Goal: Task Accomplishment & Management: Manage account settings

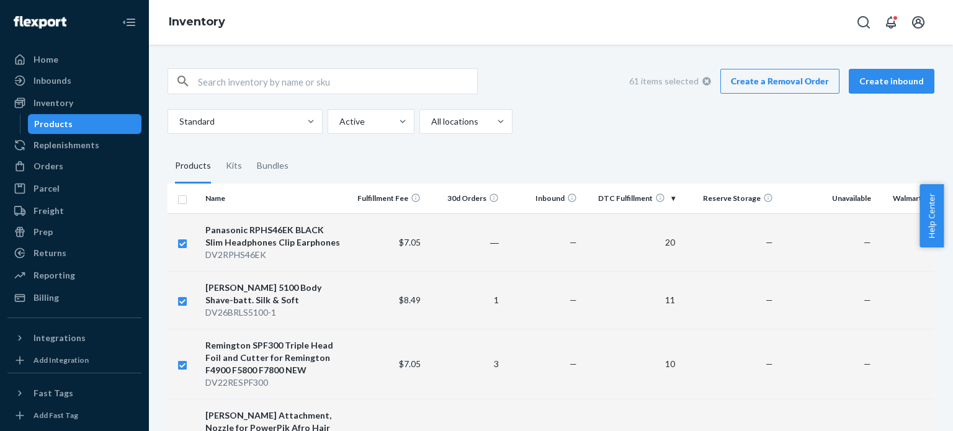
click at [758, 88] on link "Create a Removal Order" at bounding box center [779, 81] width 119 height 25
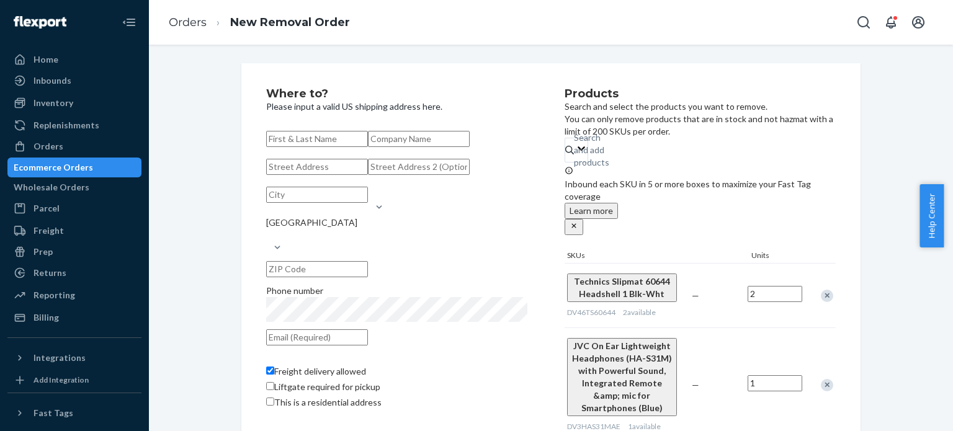
paste input "Annova GEPS - EZI B2B -"
type input "Annova GEPS - EZI B2B"
click at [323, 138] on input "Annova GEPS - EZI B2B" at bounding box center [317, 139] width 102 height 16
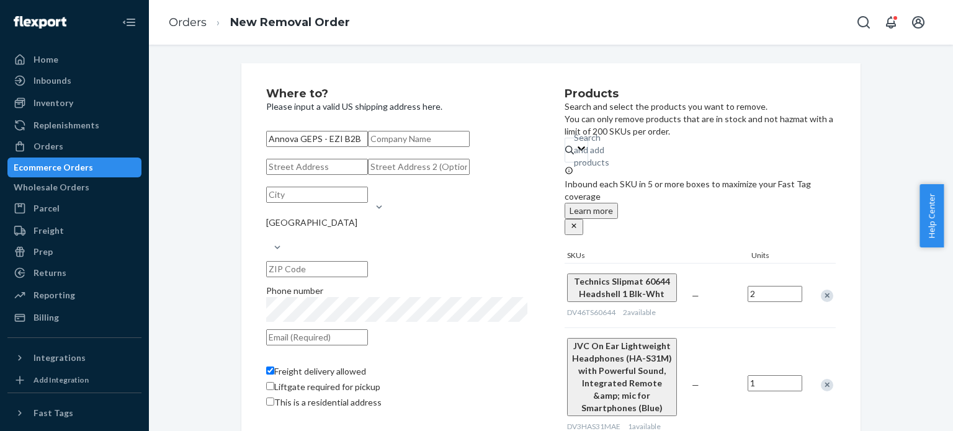
drag, startPoint x: 323, startPoint y: 138, endPoint x: 300, endPoint y: 211, distance: 75.9
click at [300, 211] on div "Annova GEPS - EZI B2B State [GEOGRAPHIC_DATA] Phone number Freight delivery all…" at bounding box center [396, 269] width 261 height 285
click at [300, 175] on input "text" at bounding box center [317, 167] width 102 height 16
paste input "[STREET_ADDRESS][PERSON_NAME]"
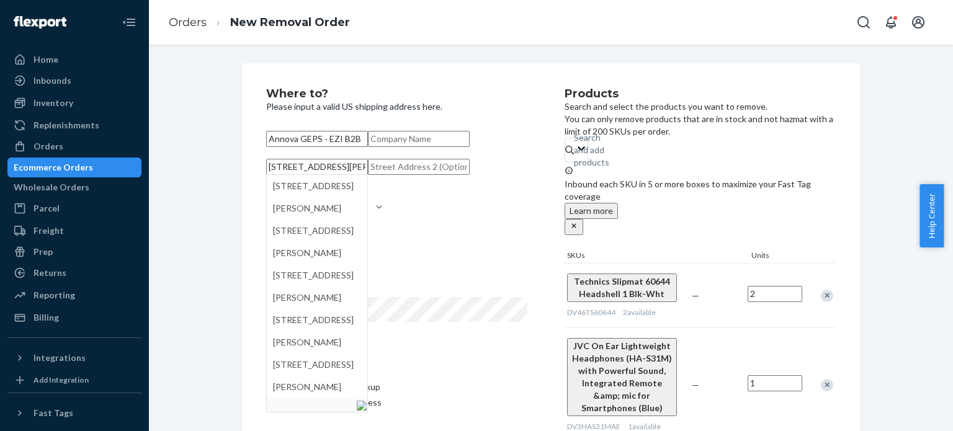
type input "[STREET_ADDRESS][PERSON_NAME]"
click at [318, 136] on input "Annova GEPS - EZI B2B" at bounding box center [317, 139] width 102 height 16
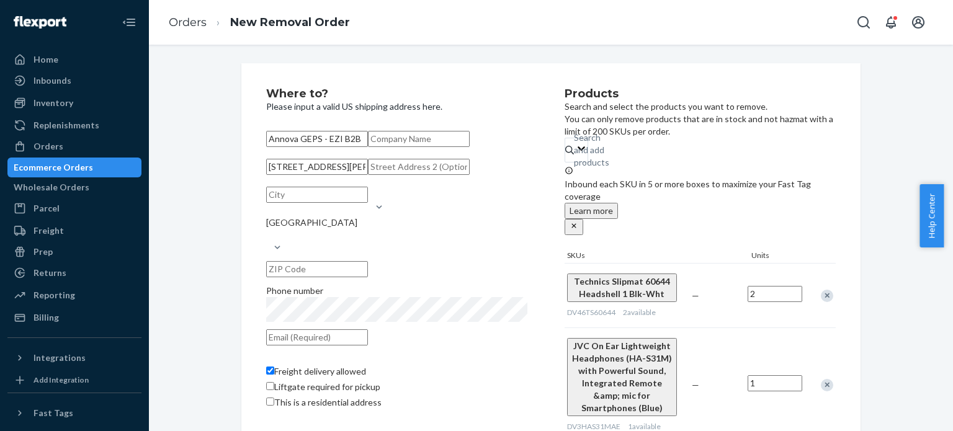
click at [318, 136] on input "Annova GEPS - EZI B2B" at bounding box center [317, 139] width 102 height 16
click at [368, 147] on input "text" at bounding box center [419, 139] width 102 height 16
paste input "Annova GEPS - EZI B2B"
type input "Annova GEPS - EZI B2B"
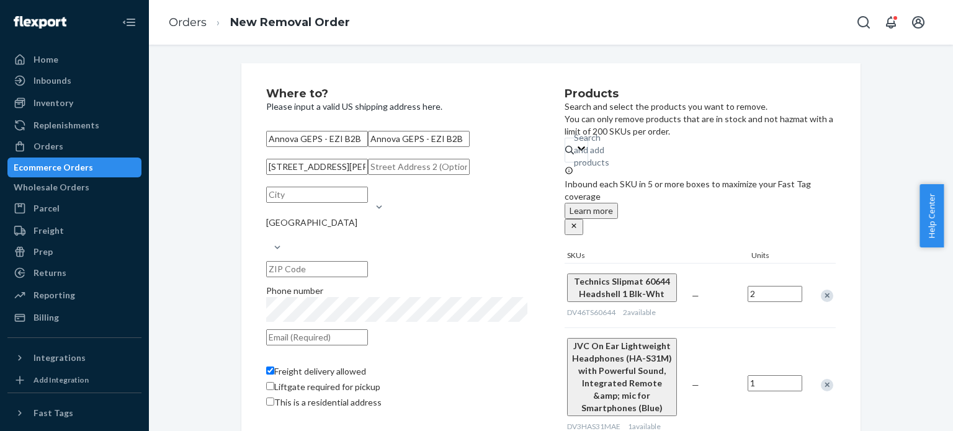
click at [336, 175] on input "[STREET_ADDRESS][PERSON_NAME]" at bounding box center [317, 167] width 102 height 16
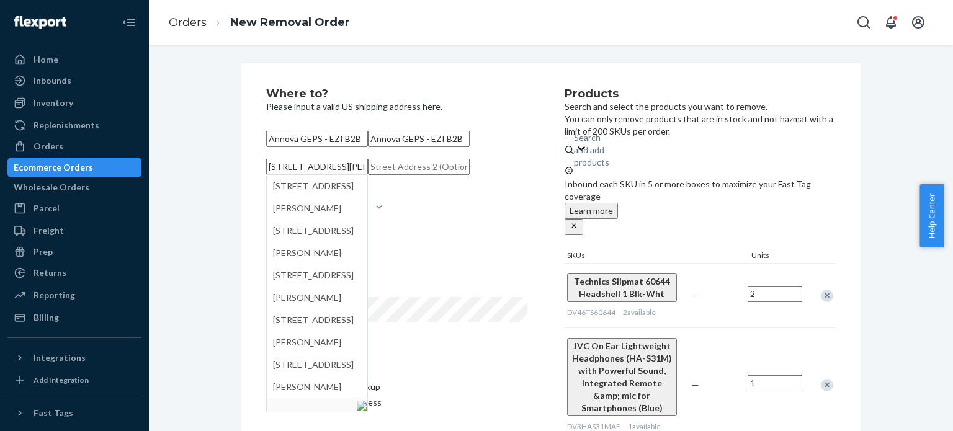
paste input "[PERSON_NAME] Stream,"
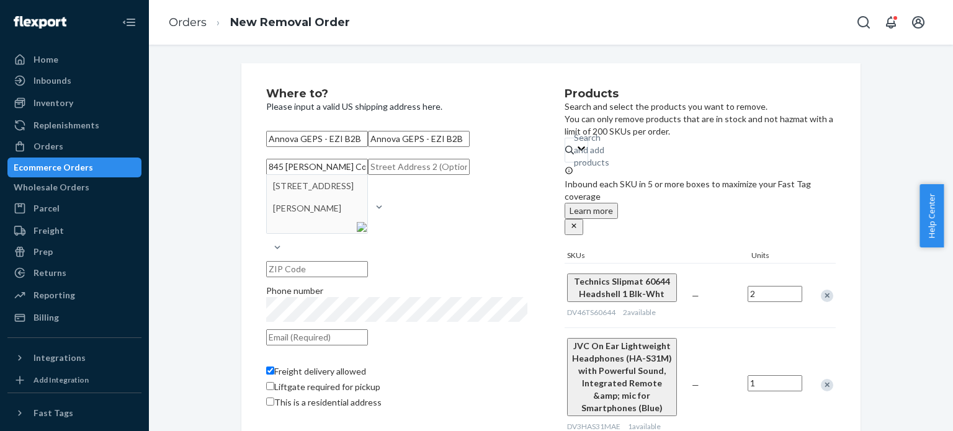
type input "845 [PERSON_NAME] Court [PERSON_NAME] Stream,"
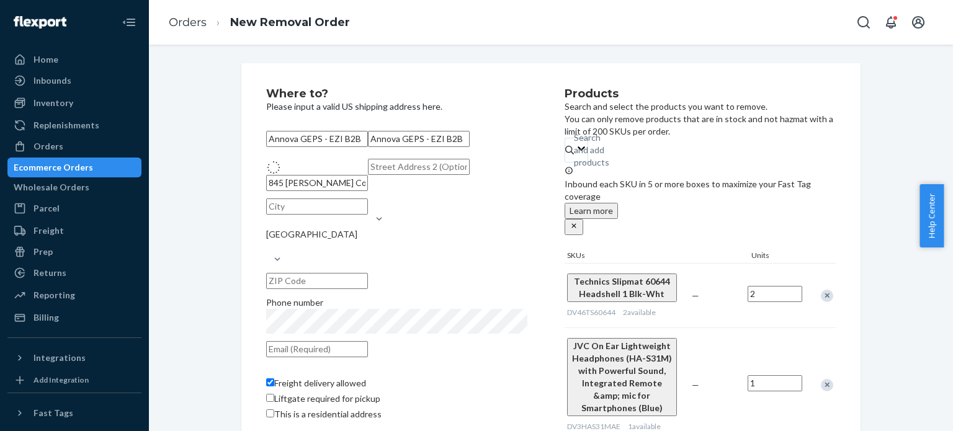
type input "[PERSON_NAME] Stream"
type input "60188"
type input "[STREET_ADDRESS][PERSON_NAME]"
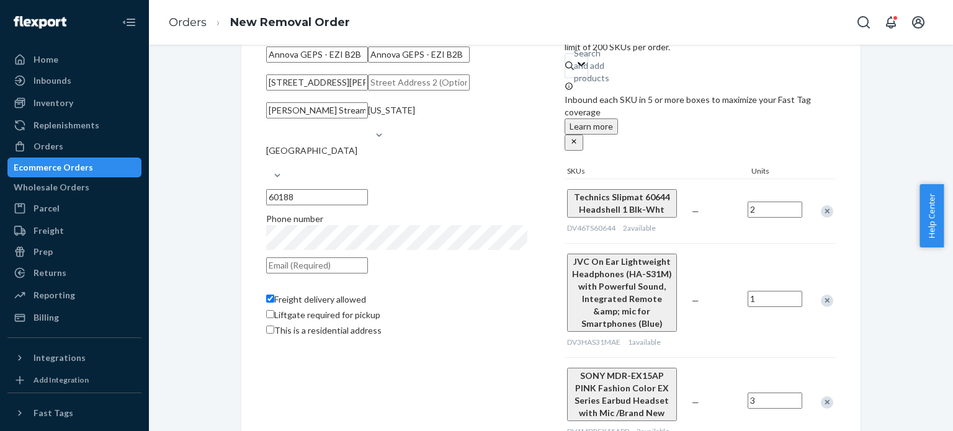
scroll to position [99, 0]
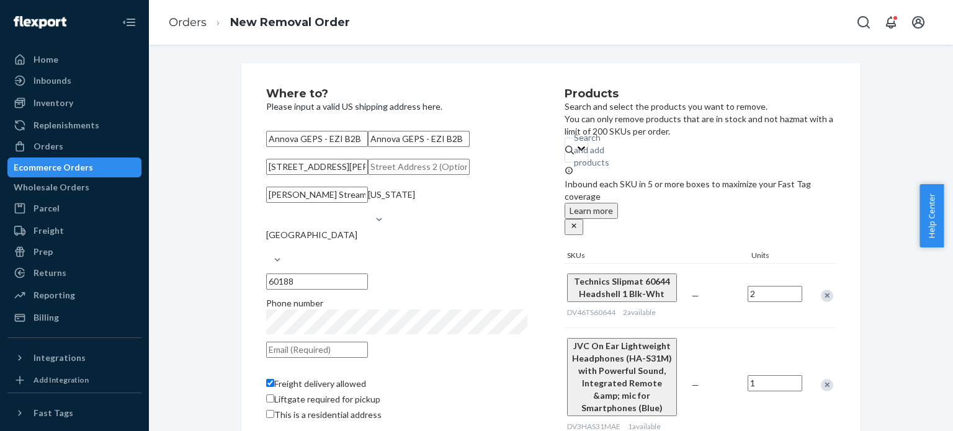
scroll to position [99, 0]
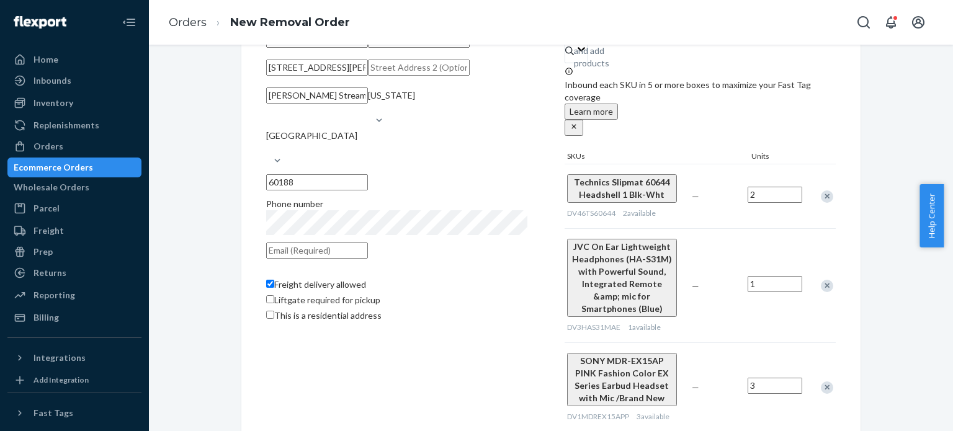
click at [368, 259] on input "text" at bounding box center [317, 251] width 102 height 16
paste input "[EMAIL_ADDRESS][DOMAIN_NAME]"
click at [283, 259] on input "[EMAIL_ADDRESS][DOMAIN_NAME]" at bounding box center [317, 251] width 102 height 16
type input "[EMAIL_ADDRESS][DOMAIN_NAME]"
click at [453, 325] on div "Freight delivery allowed Liftgate required for pickup This is a residential add…" at bounding box center [396, 295] width 261 height 59
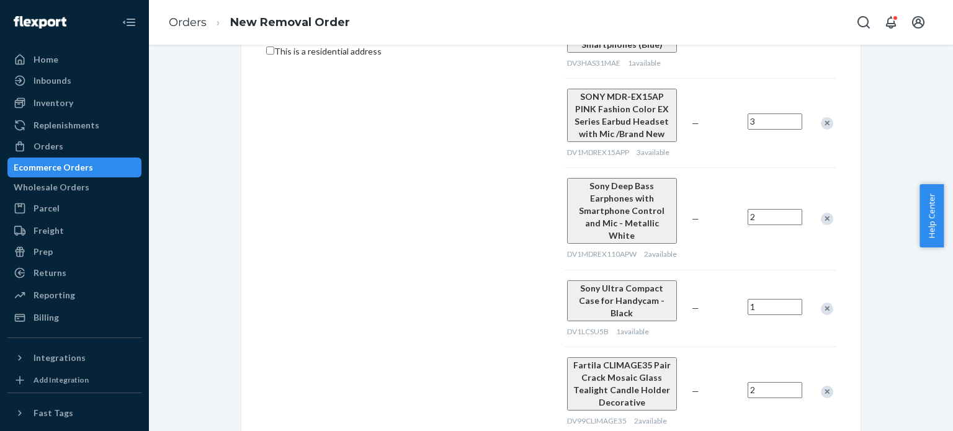
scroll to position [388, 0]
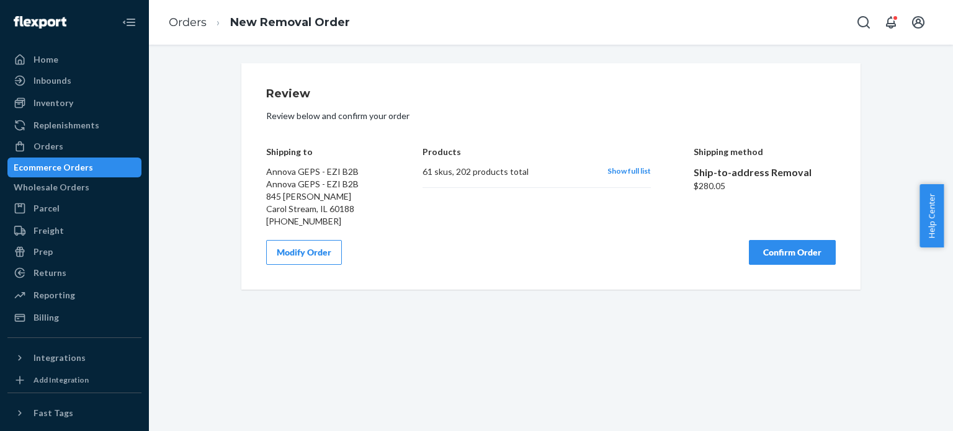
click at [635, 172] on span "Show full list" at bounding box center [628, 170] width 43 height 9
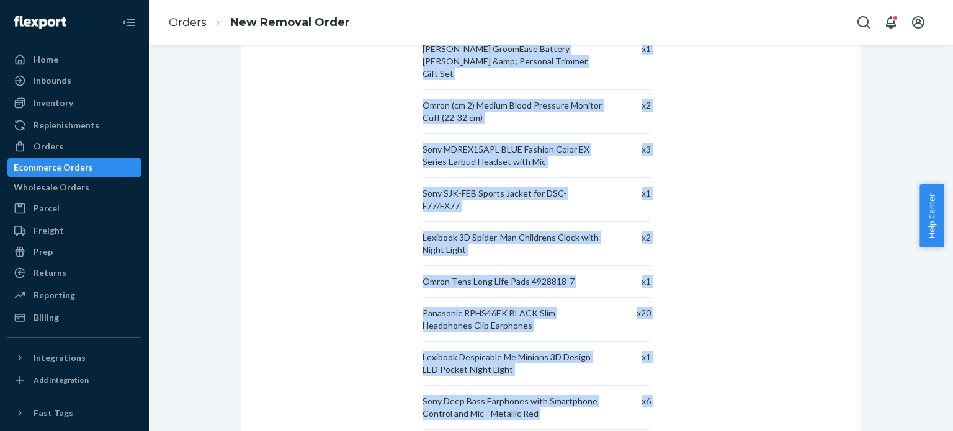
scroll to position [2454, 0]
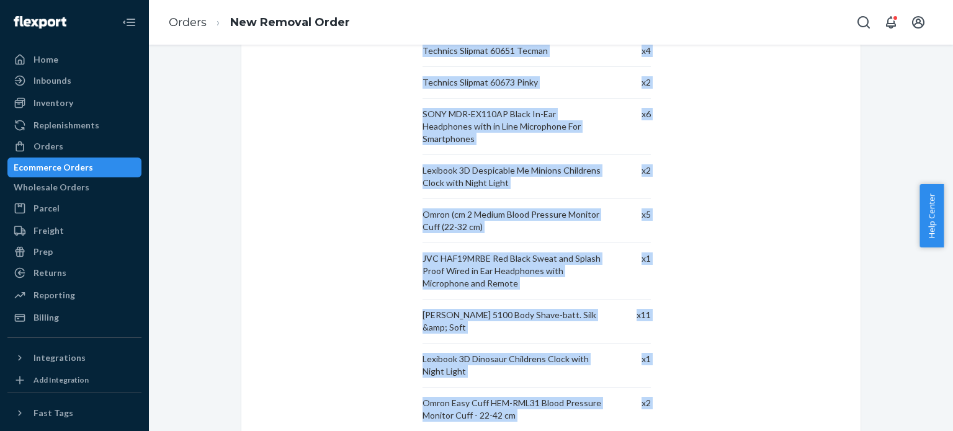
drag, startPoint x: 417, startPoint y: 171, endPoint x: 651, endPoint y: 347, distance: 292.8
drag, startPoint x: 418, startPoint y: 169, endPoint x: 649, endPoint y: 341, distance: 288.2
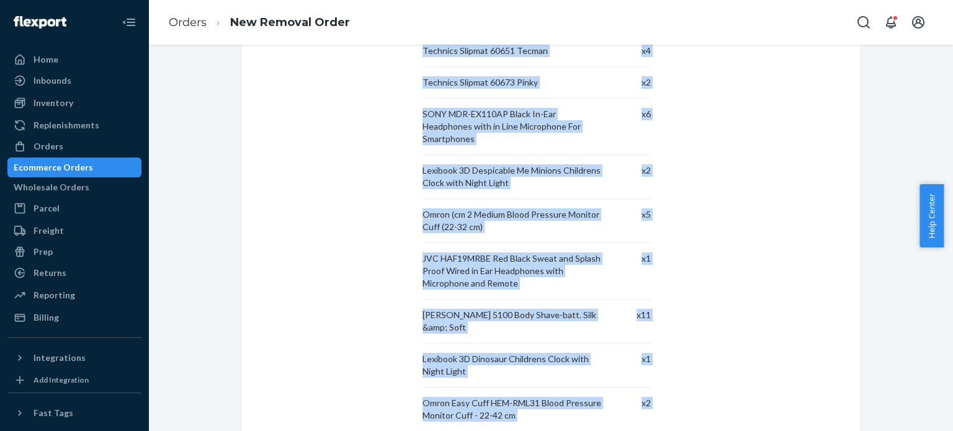
copy div "Technics Slipmat 60644 Headshell 1 Blk-Wht x 2 JVC On Ear Lightweight Headphone…"
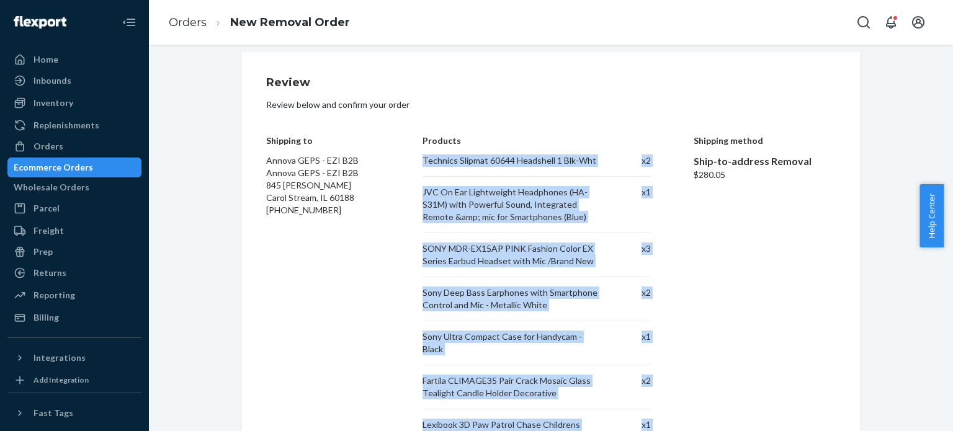
scroll to position [0, 0]
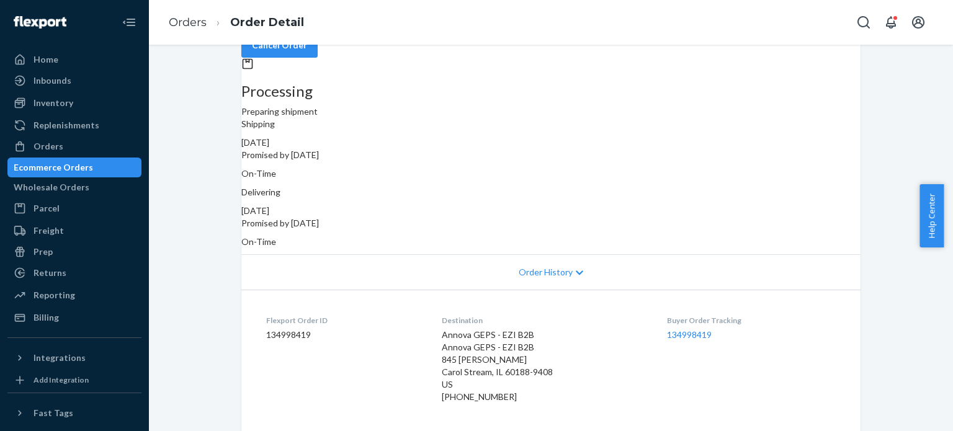
scroll to position [61, 0]
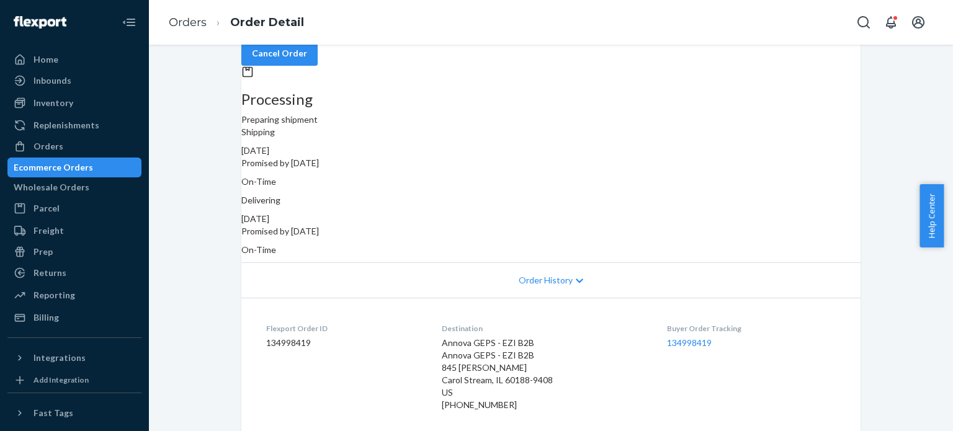
click at [286, 337] on dd "134998419" at bounding box center [344, 343] width 156 height 12
copy dd "134998419"
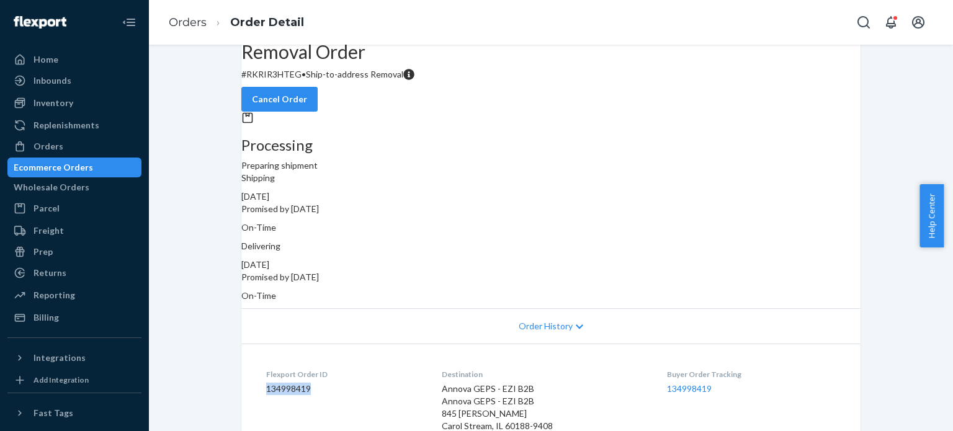
scroll to position [0, 0]
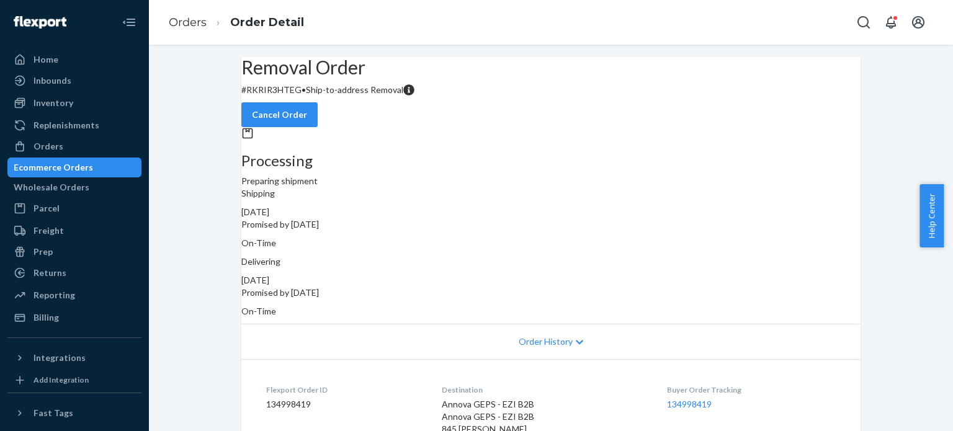
click at [569, 324] on div "Order History" at bounding box center [550, 341] width 619 height 35
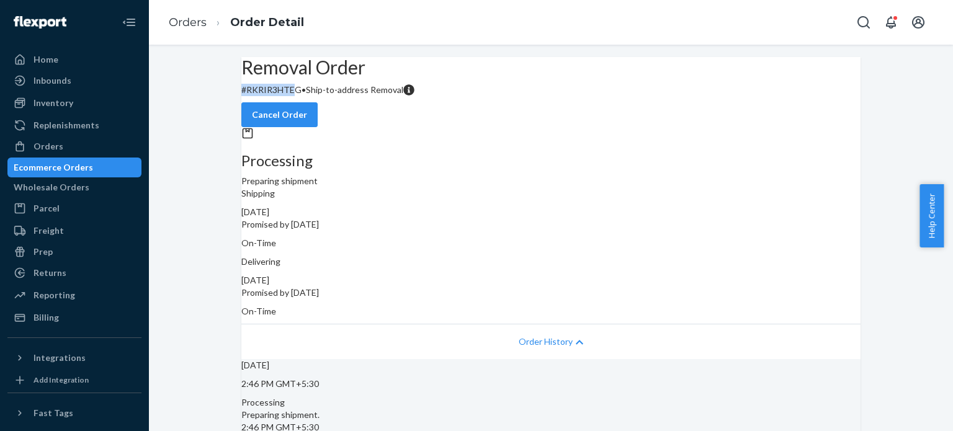
drag, startPoint x: 316, startPoint y: 123, endPoint x: 257, endPoint y: 121, distance: 59.0
click at [257, 121] on div "Removal Order # RKRIR3HTEG • Ship-to-address Removal Cancel Order" at bounding box center [550, 92] width 619 height 70
copy p "# RKRIR3HTE"
drag, startPoint x: 318, startPoint y: 120, endPoint x: 258, endPoint y: 123, distance: 60.3
click at [258, 123] on div "Removal Order # RKRIR3HTEG • Ship-to-address Removal Cancel Order" at bounding box center [550, 92] width 619 height 70
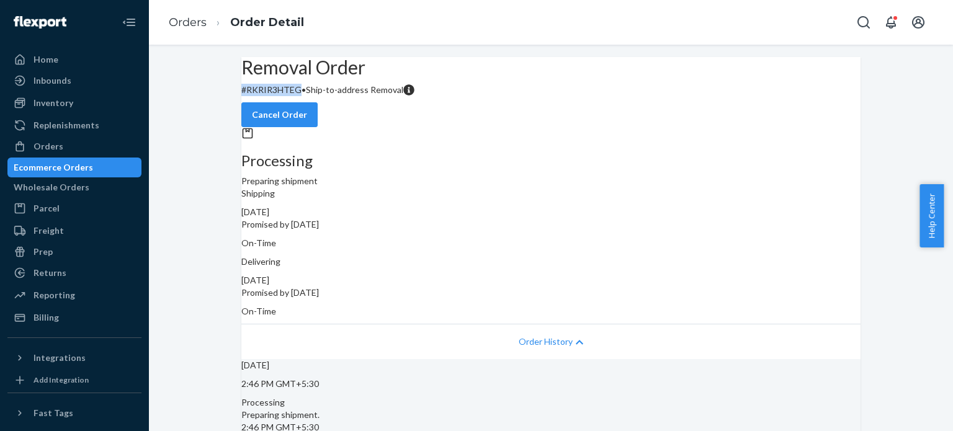
copy p "# RKRIR3HTEG"
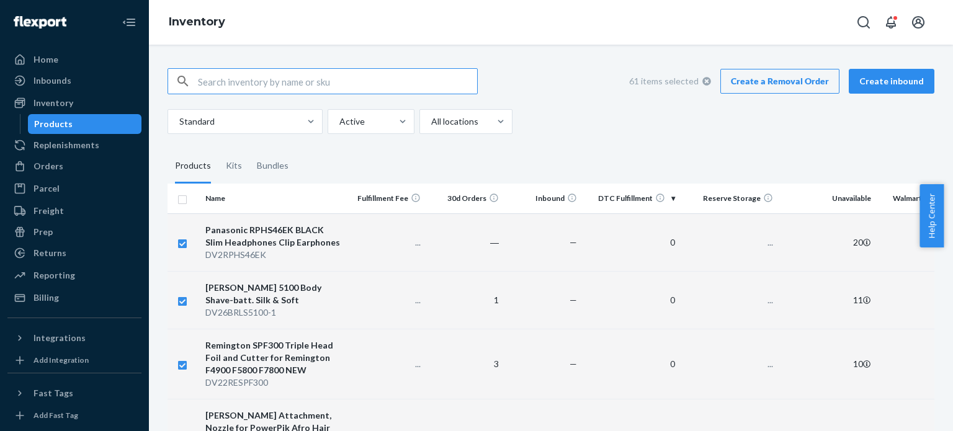
checkbox input "true"
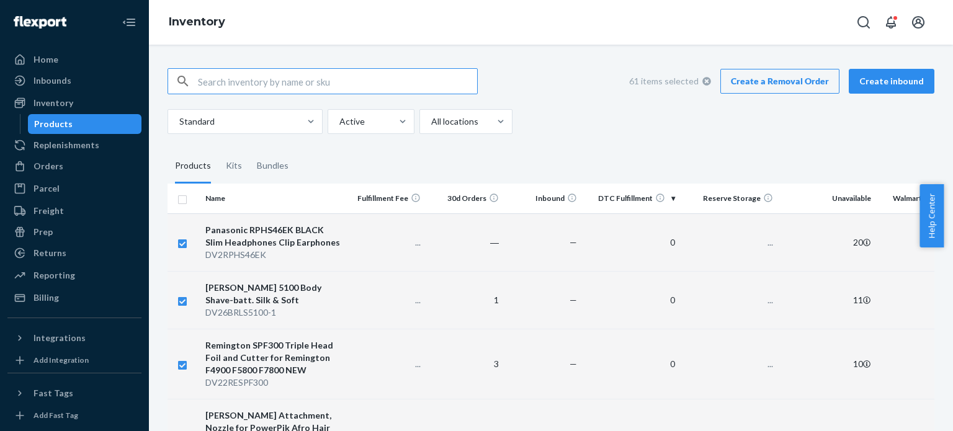
checkbox input "true"
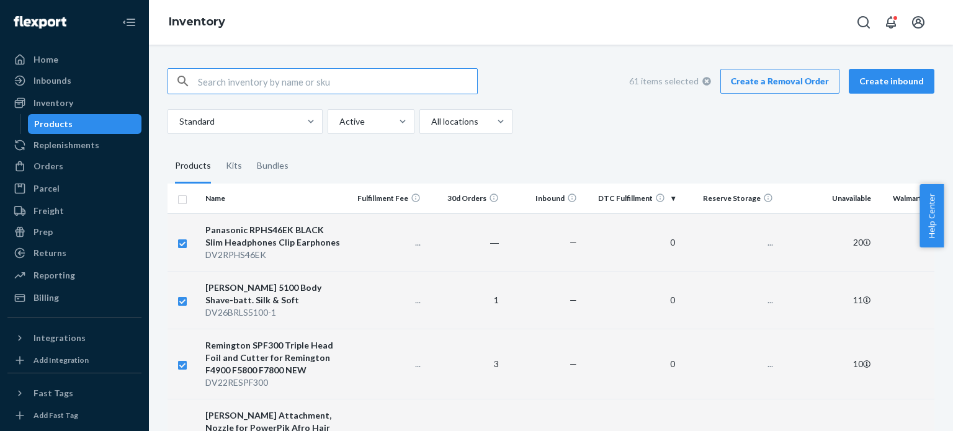
checkbox input "true"
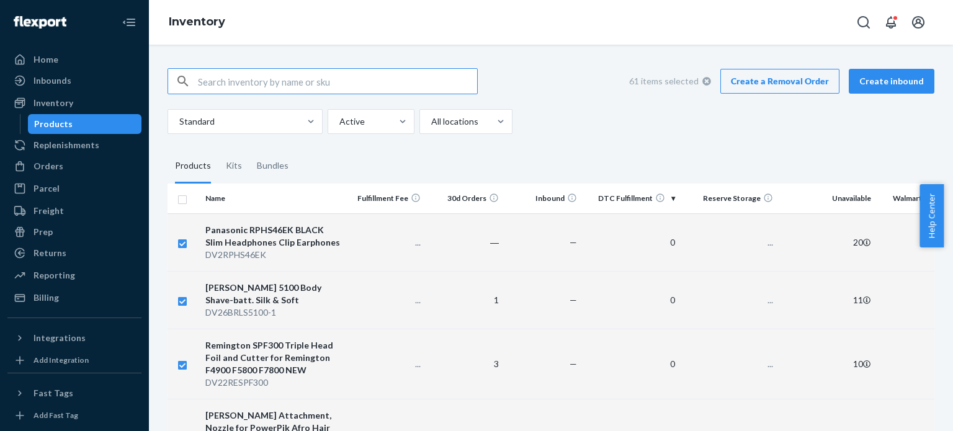
checkbox input "true"
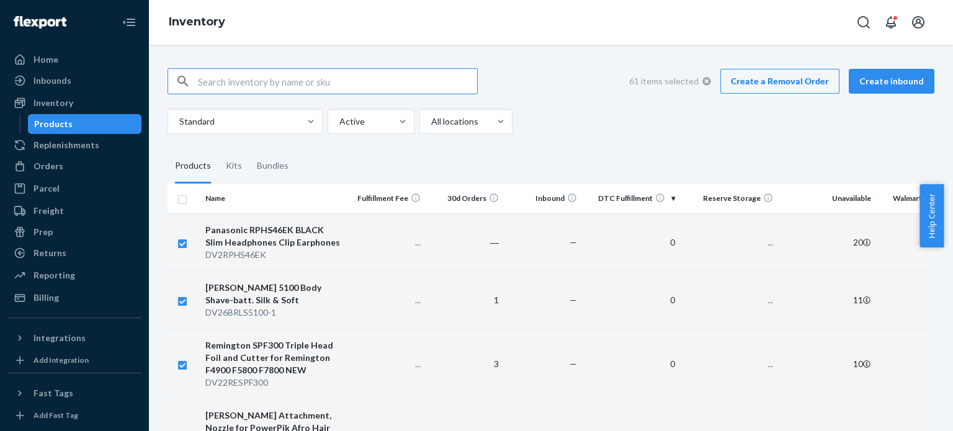
checkbox input "true"
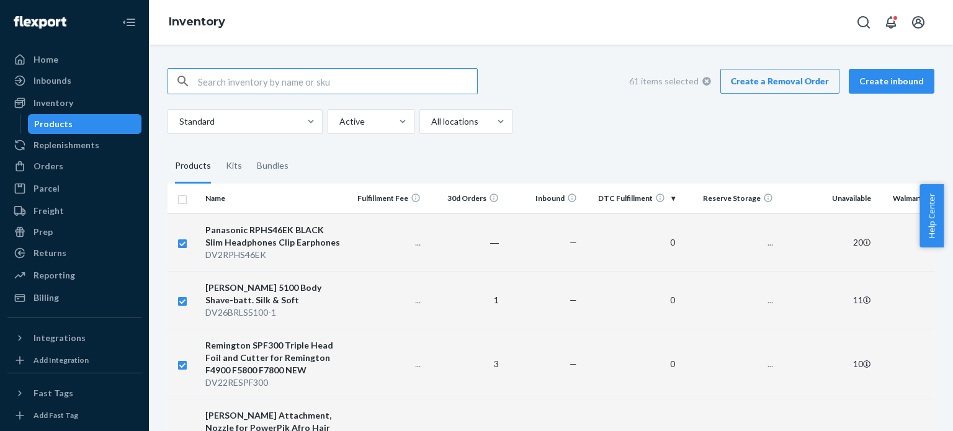
checkbox input "true"
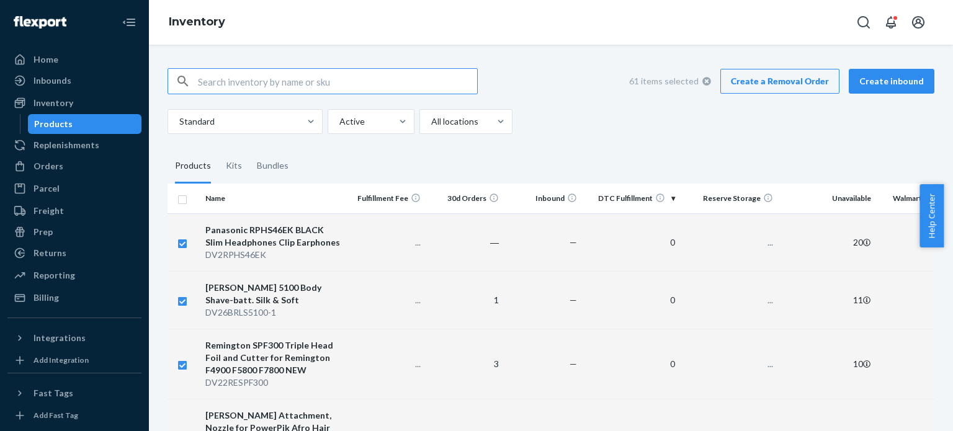
checkbox input "true"
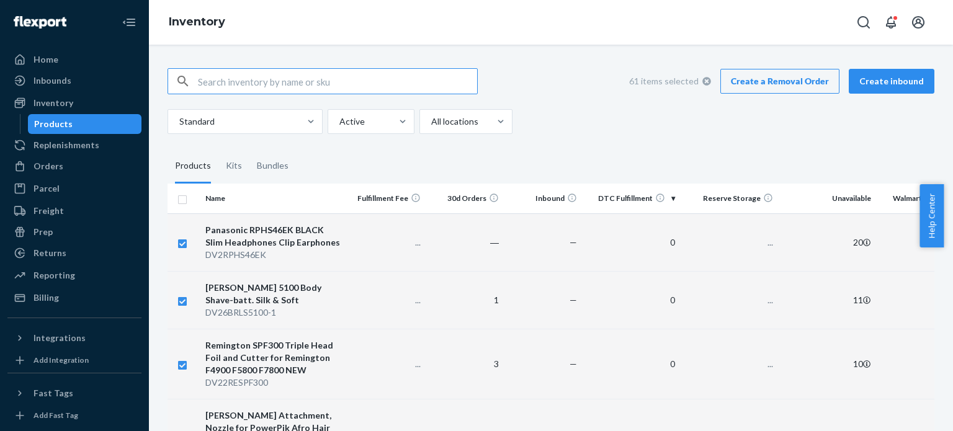
checkbox input "true"
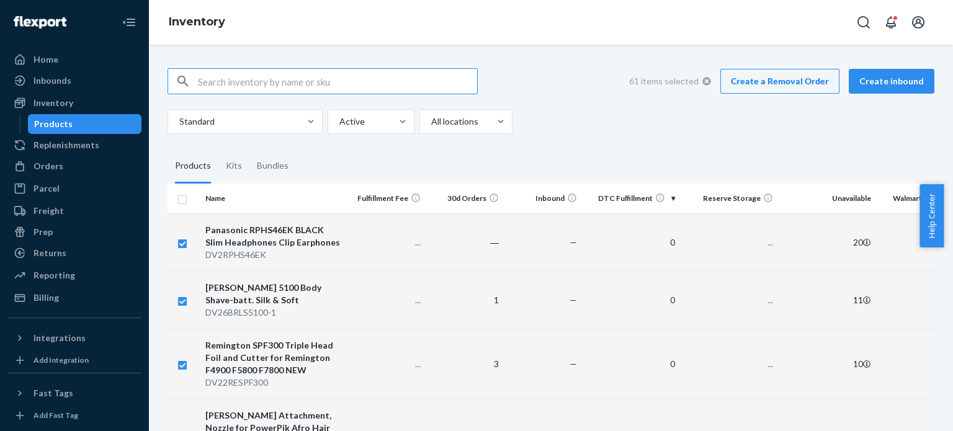
checkbox input "true"
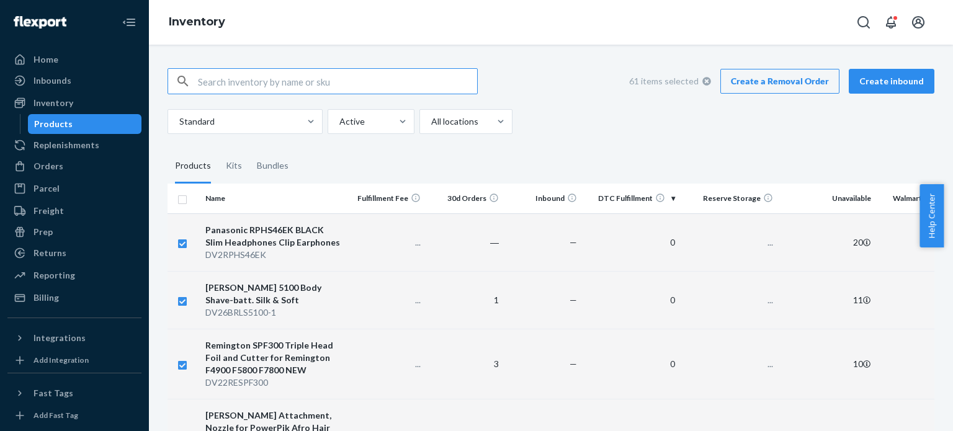
checkbox input "true"
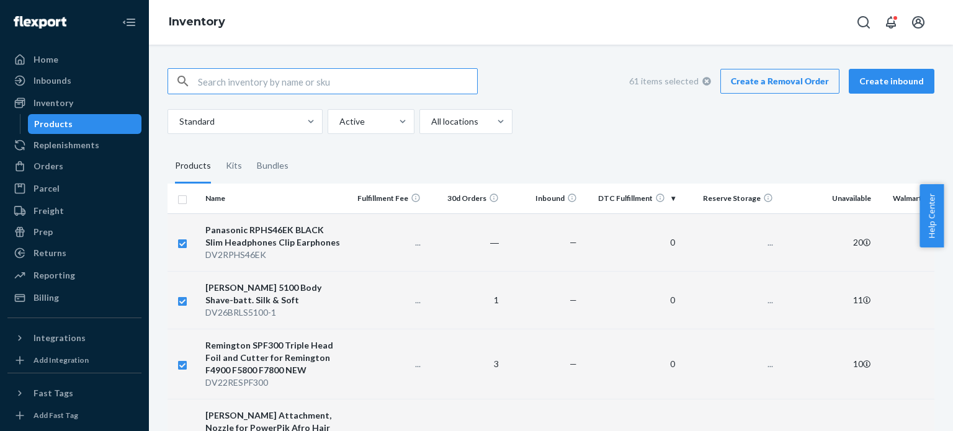
checkbox input "true"
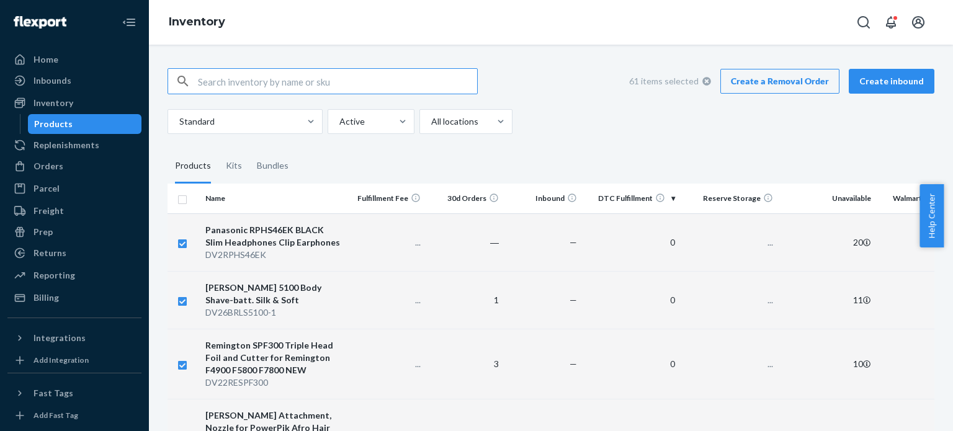
checkbox input "true"
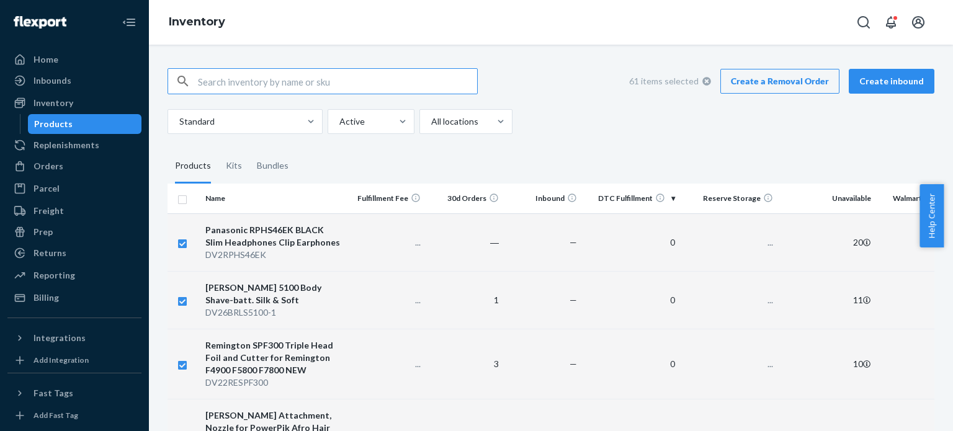
checkbox input "true"
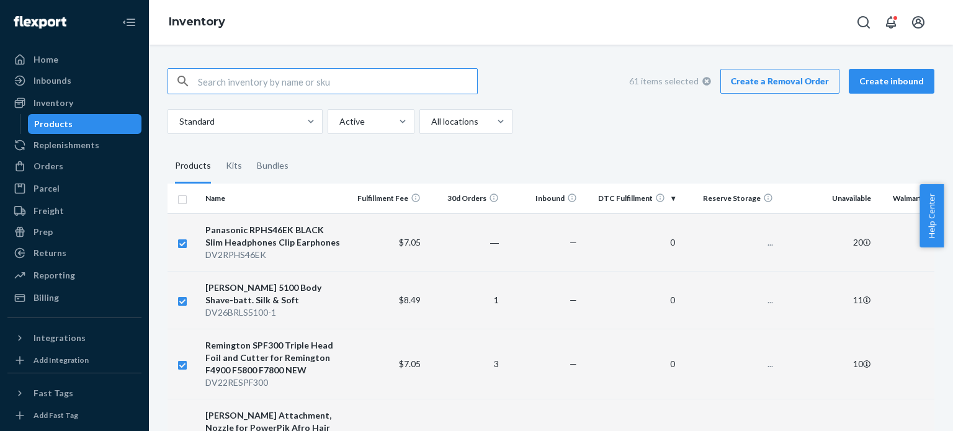
checkbox input "true"
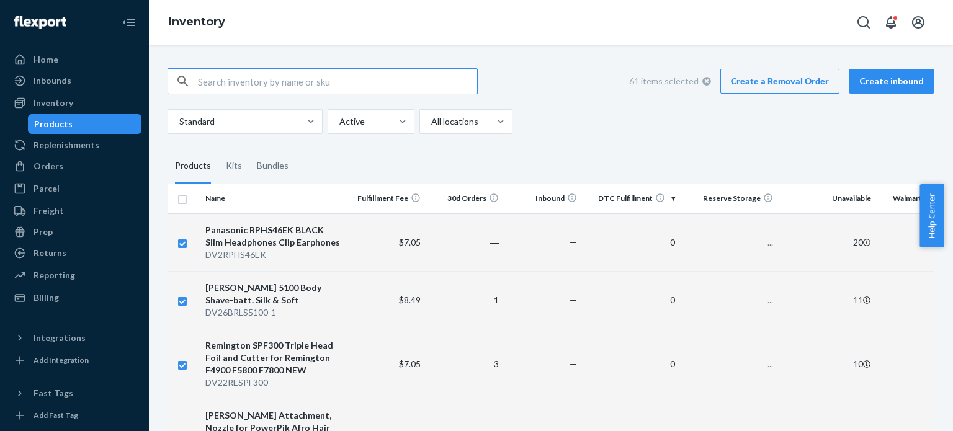
checkbox input "true"
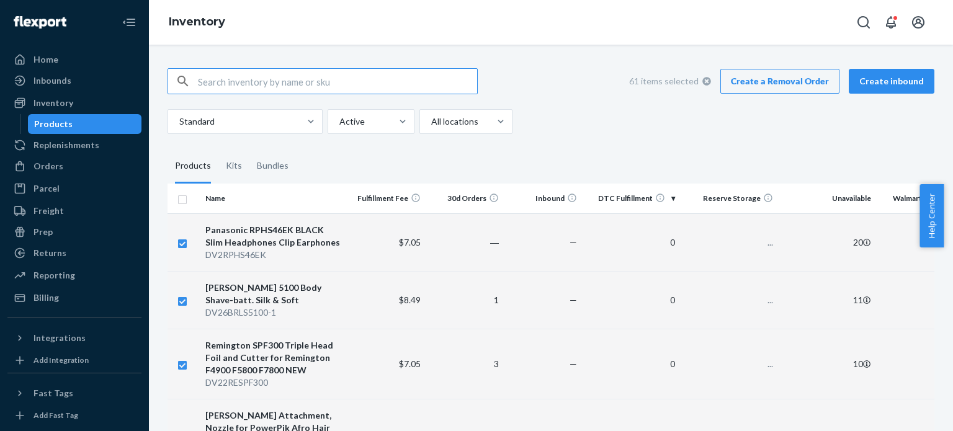
checkbox input "true"
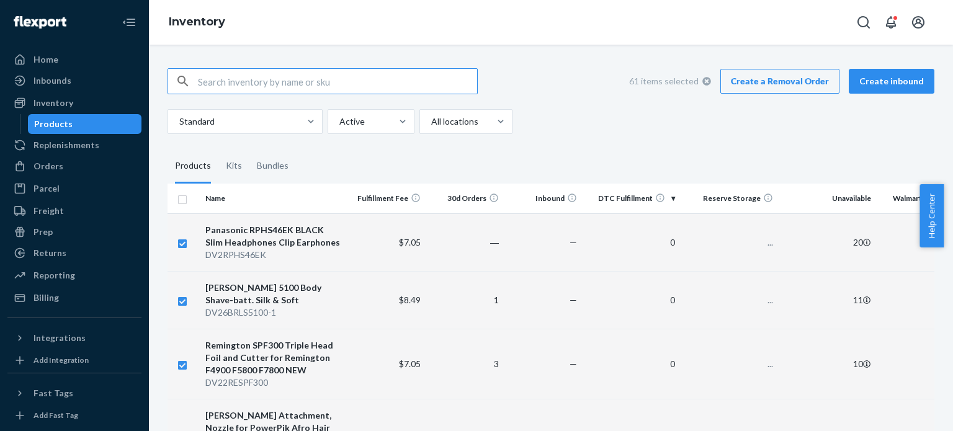
checkbox input "true"
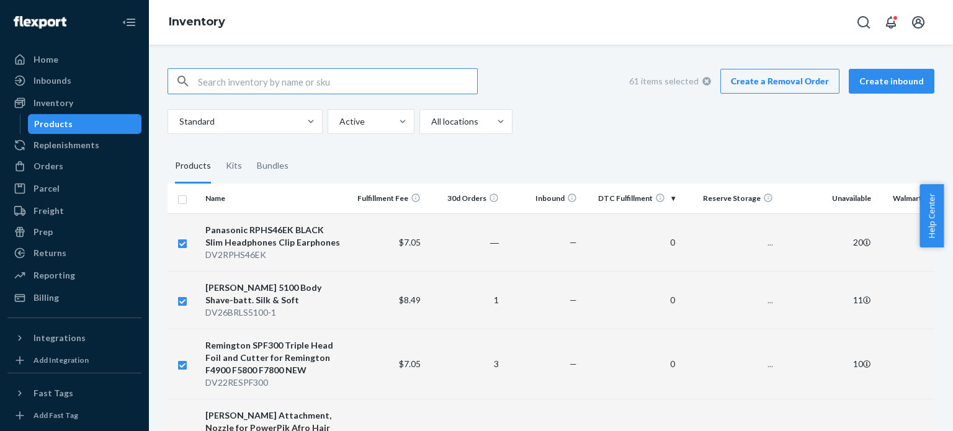
checkbox input "true"
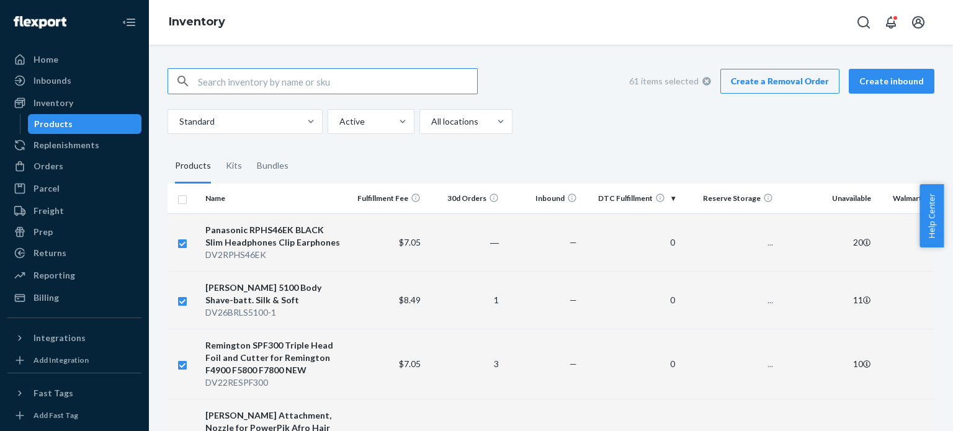
checkbox input "true"
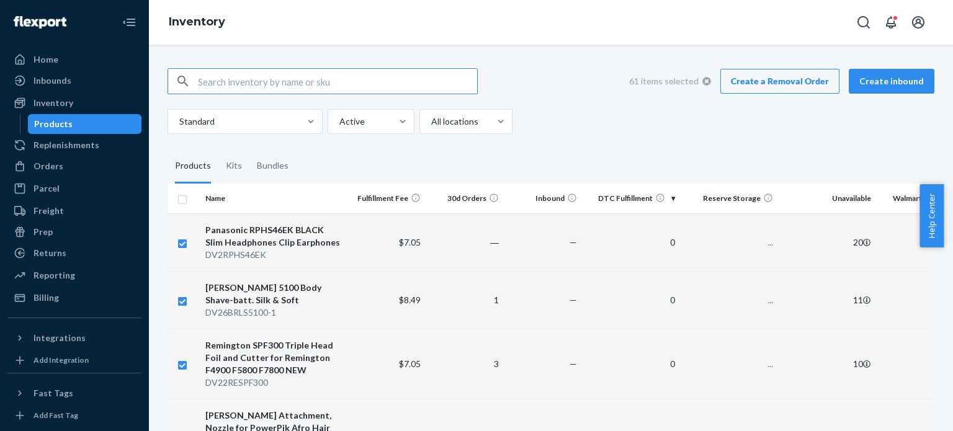
checkbox input "true"
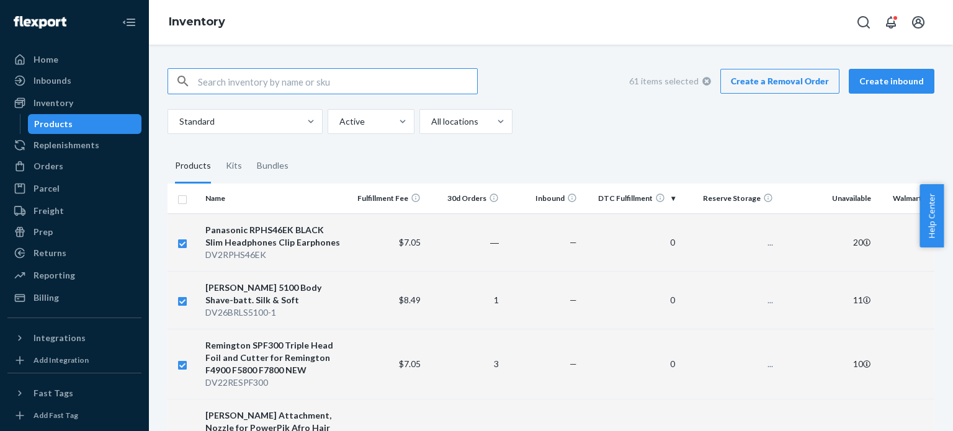
checkbox input "true"
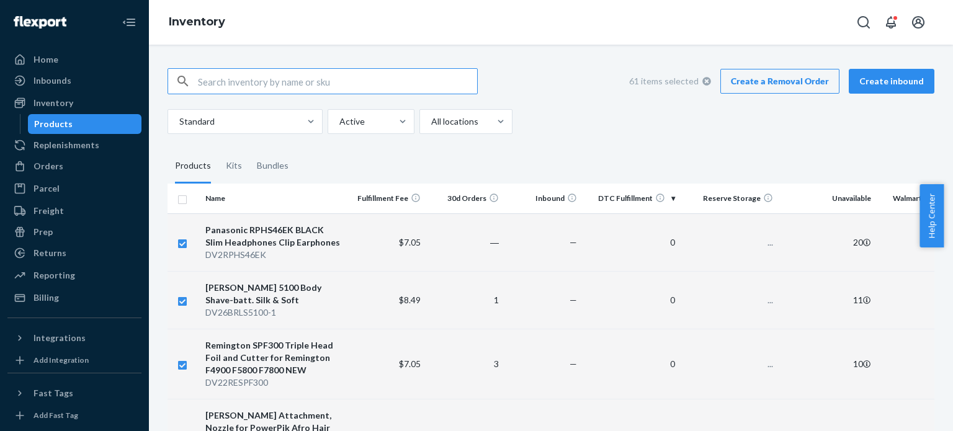
checkbox input "true"
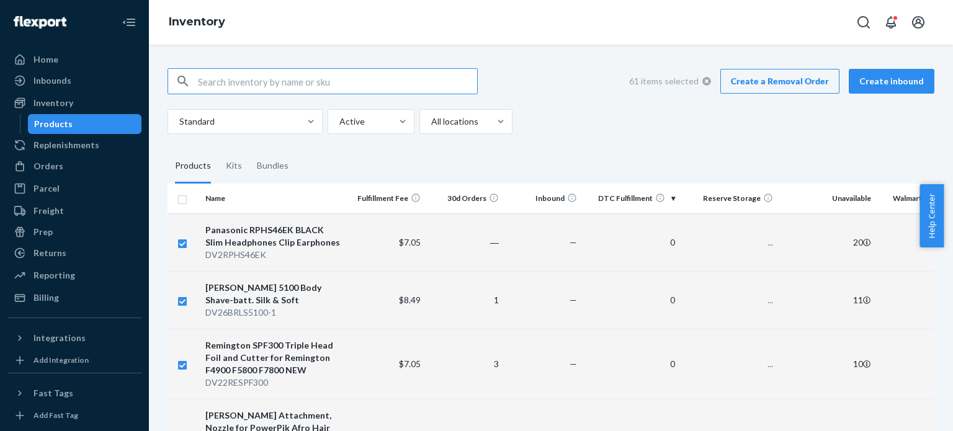
checkbox input "true"
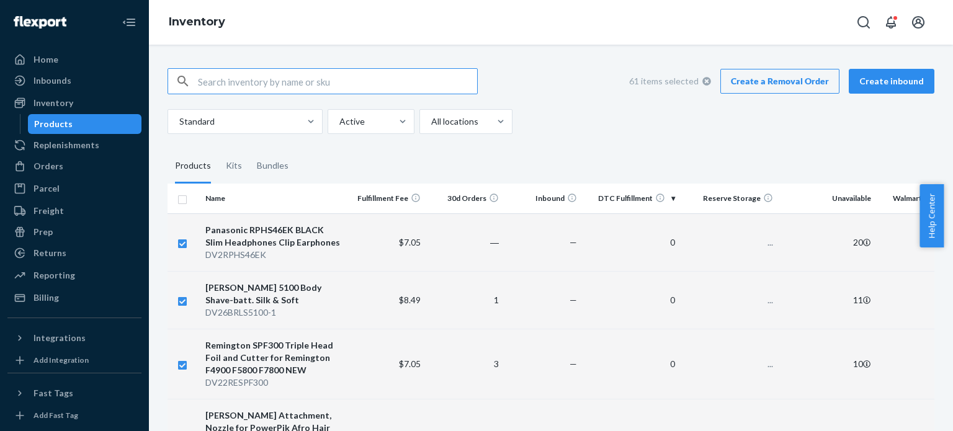
checkbox input "true"
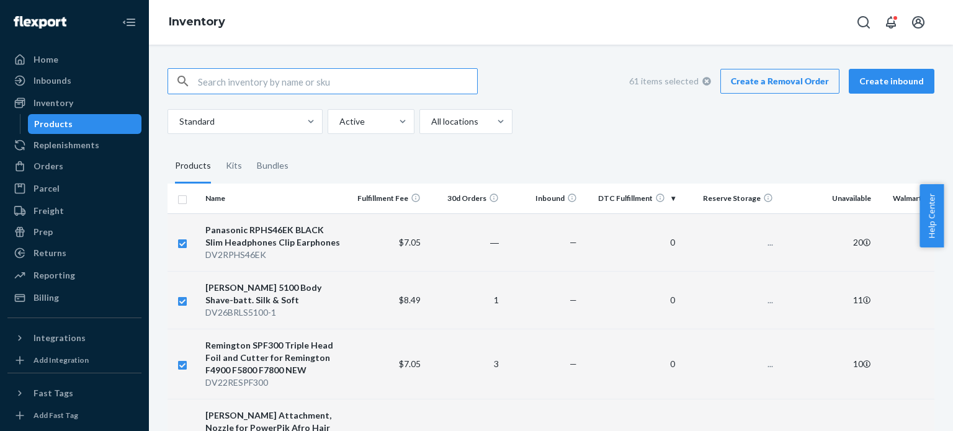
checkbox input "true"
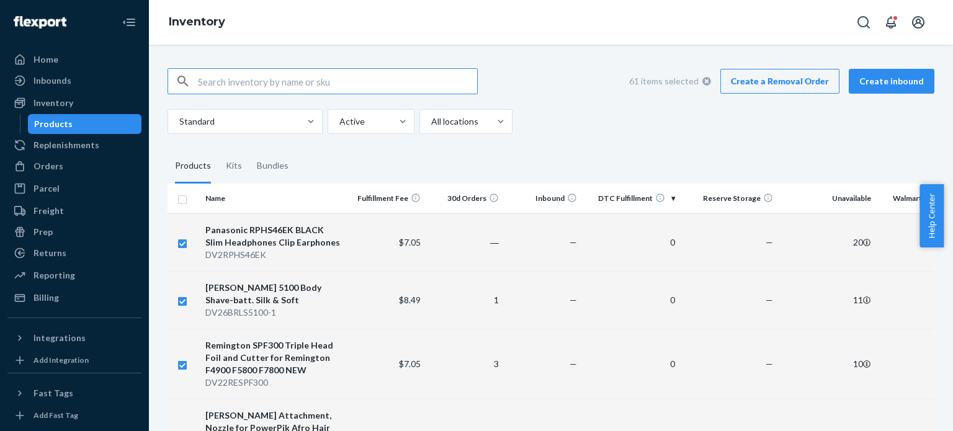
checkbox input "true"
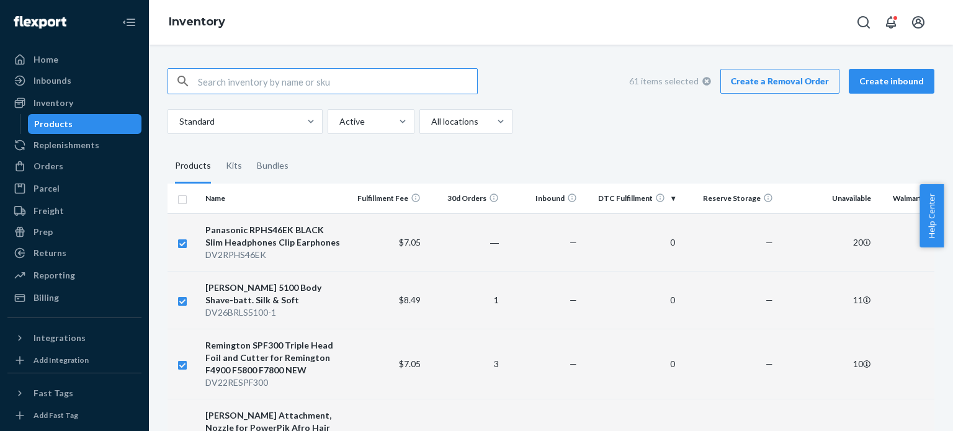
checkbox input "true"
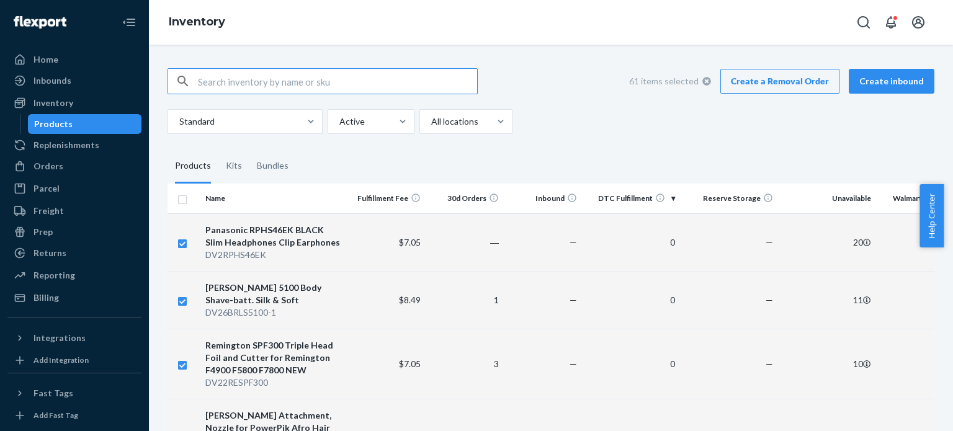
checkbox input "true"
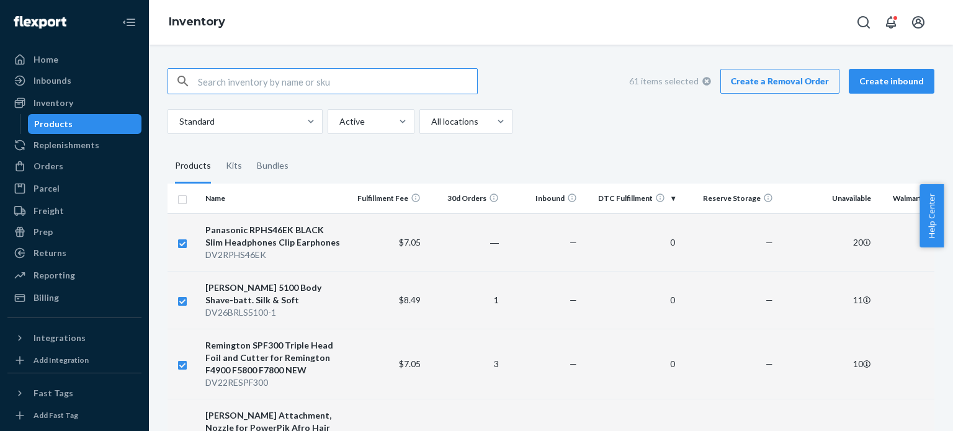
checkbox input "true"
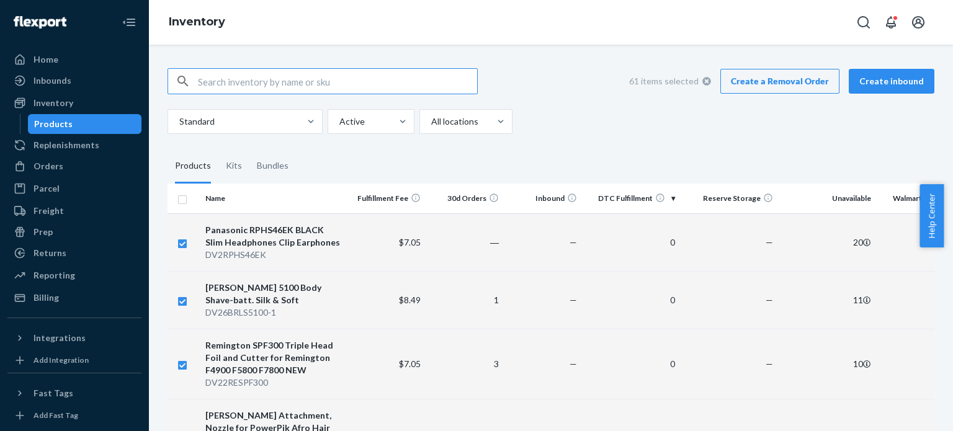
checkbox input "true"
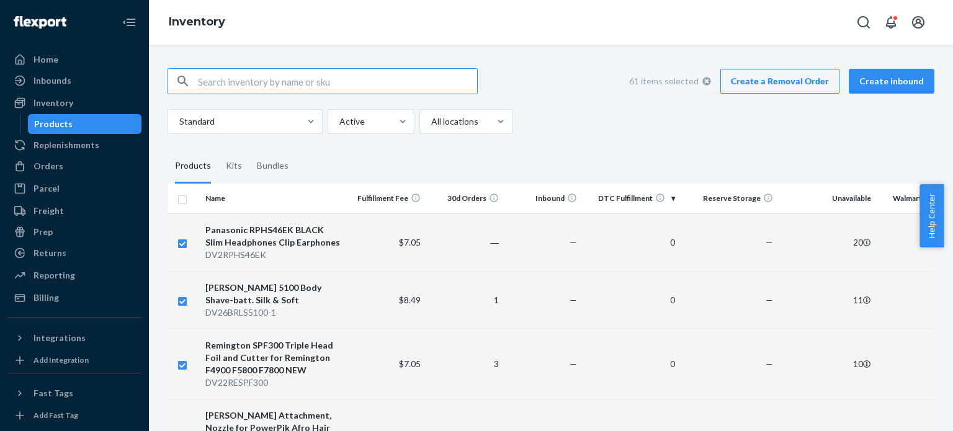
checkbox input "true"
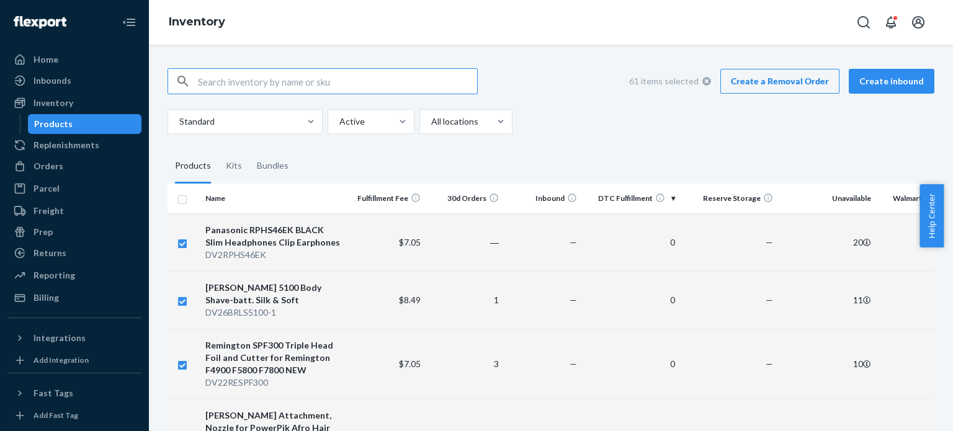
checkbox input "true"
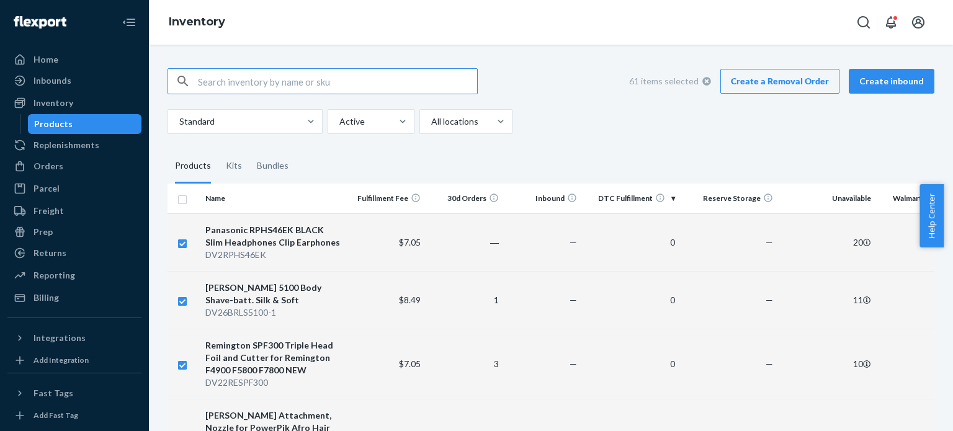
checkbox input "true"
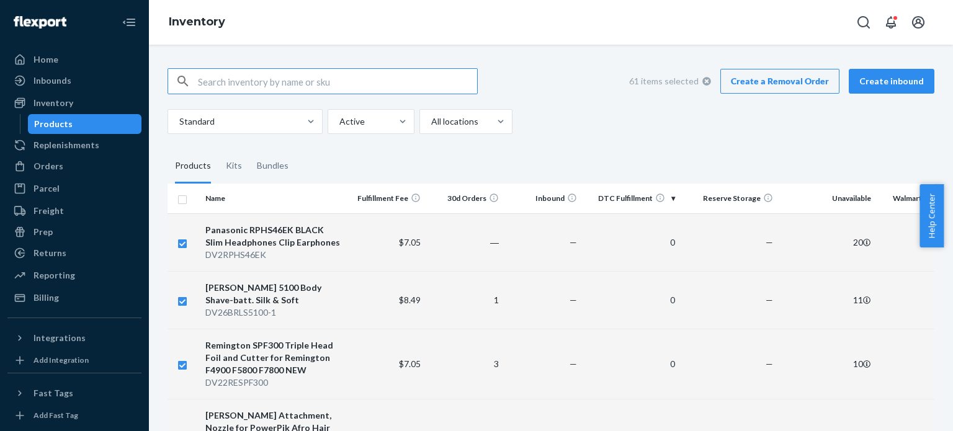
checkbox input "true"
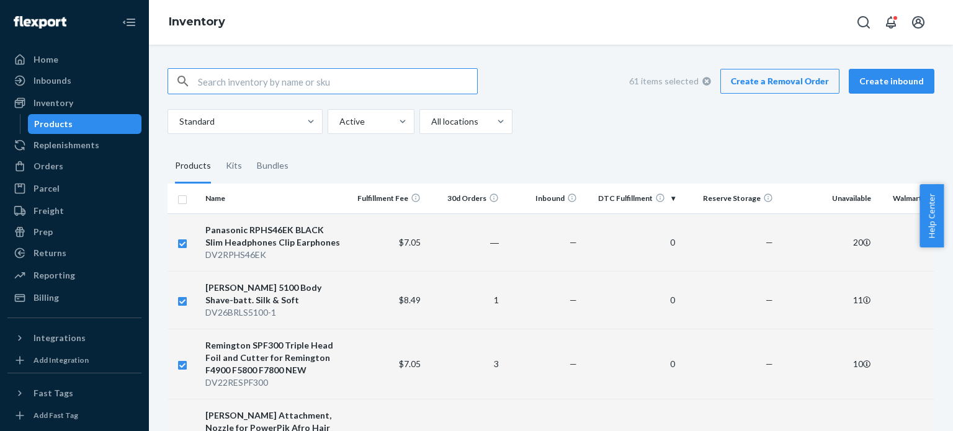
checkbox input "true"
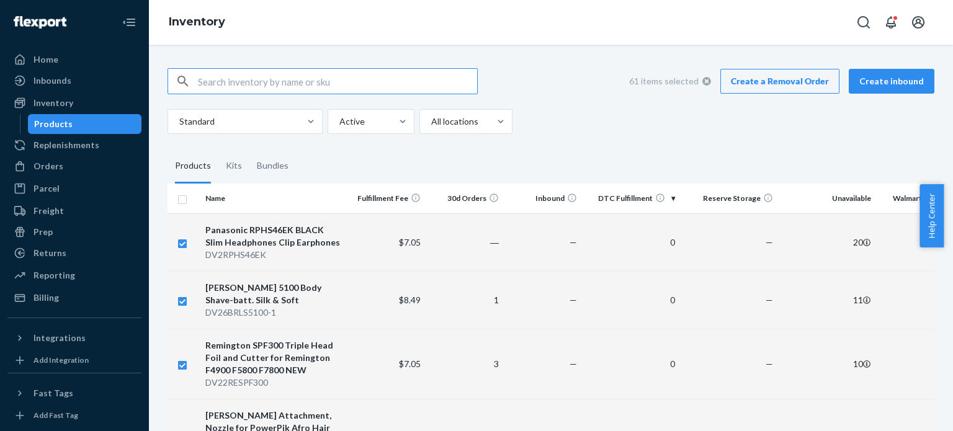
checkbox input "true"
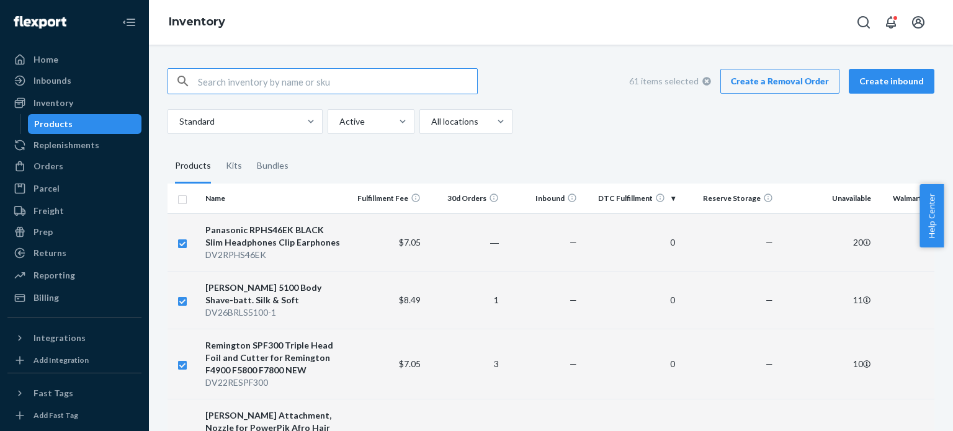
checkbox input "true"
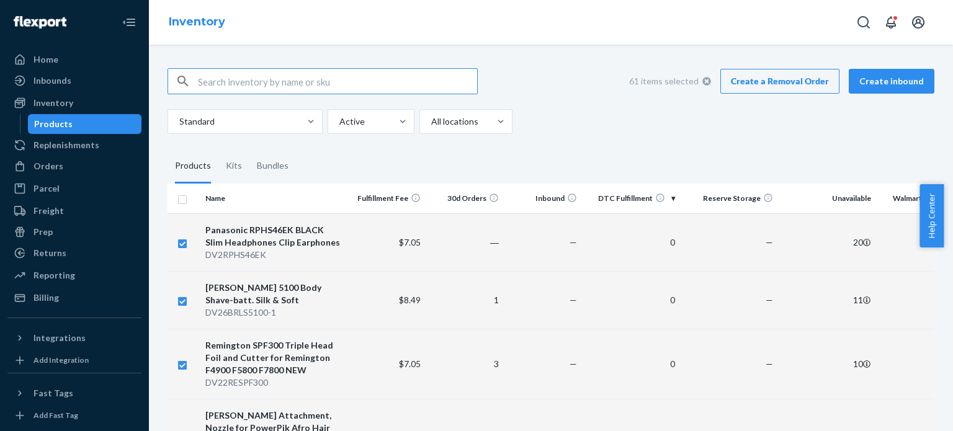
checkbox input "true"
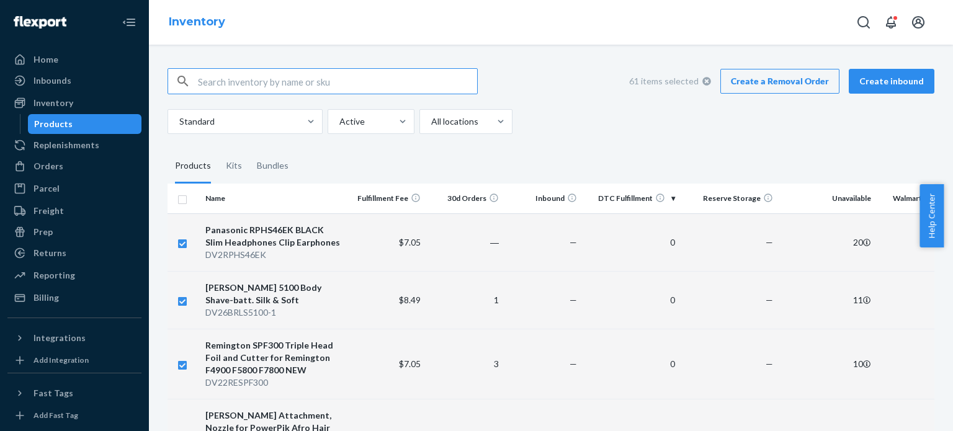
checkbox input "true"
click at [68, 291] on div "Billing" at bounding box center [75, 297] width 132 height 17
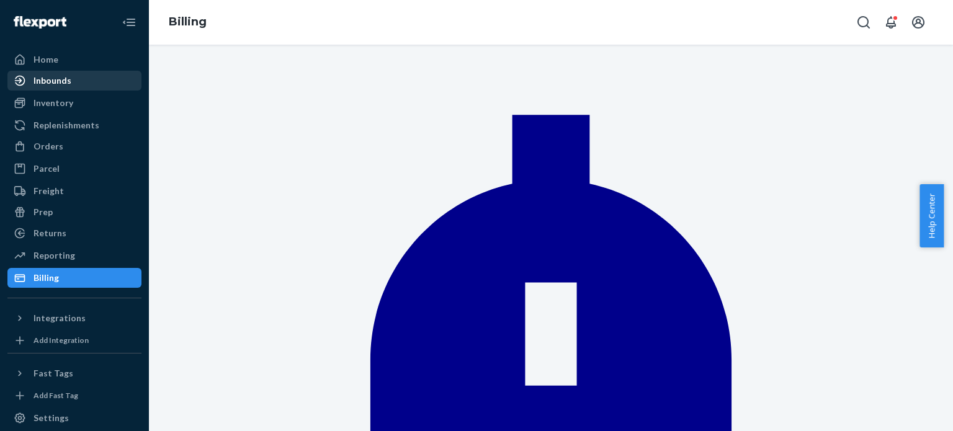
click at [64, 72] on div "Inbounds" at bounding box center [75, 80] width 132 height 17
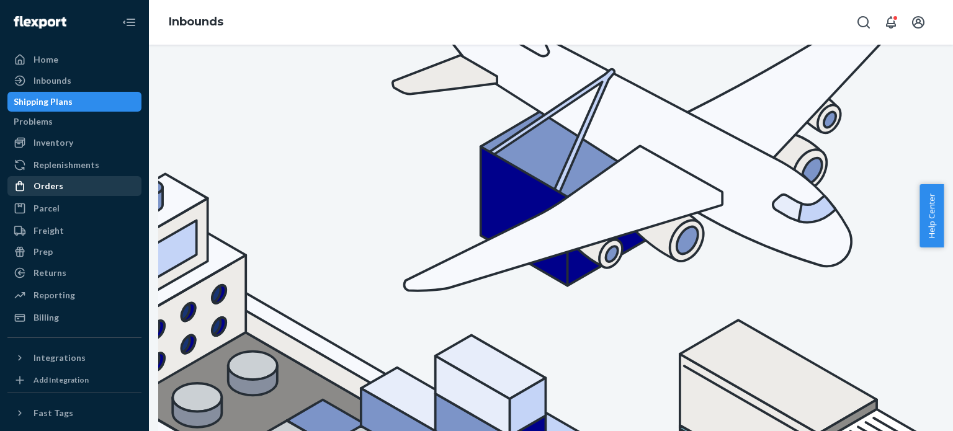
click at [48, 192] on div "Orders" at bounding box center [48, 186] width 30 height 12
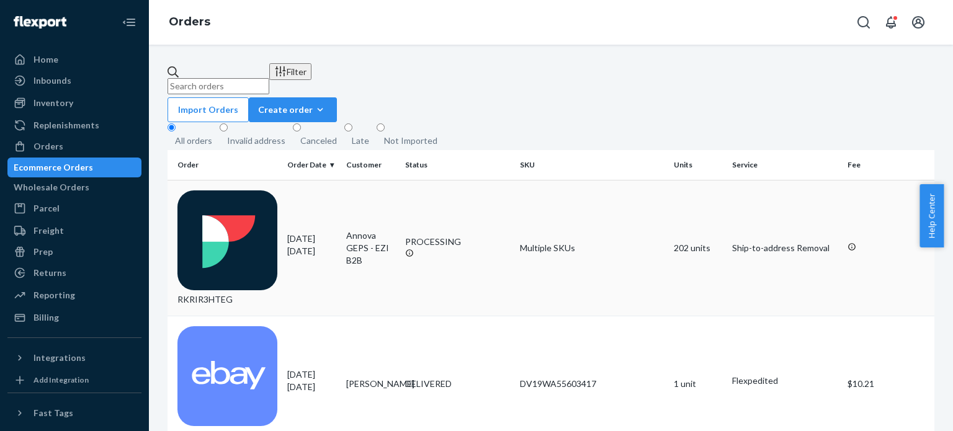
click at [612, 194] on td "Multiple SKUs" at bounding box center [591, 248] width 153 height 136
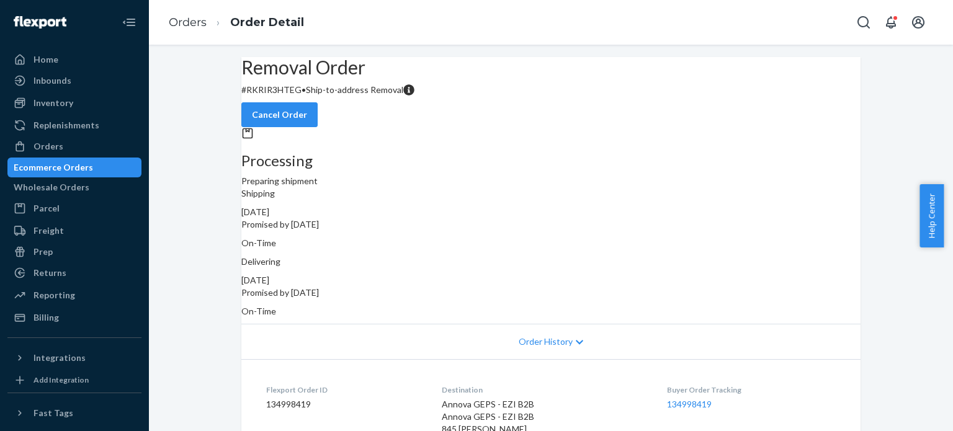
drag, startPoint x: 943, startPoint y: 64, endPoint x: 944, endPoint y: 86, distance: 22.3
click at [944, 86] on div "Removal Order # RKRIR3HTEG • Ship-to-address Removal Cancel Order Processing Pr…" at bounding box center [551, 238] width 804 height 386
click at [55, 297] on div "Reporting" at bounding box center [54, 295] width 42 height 12
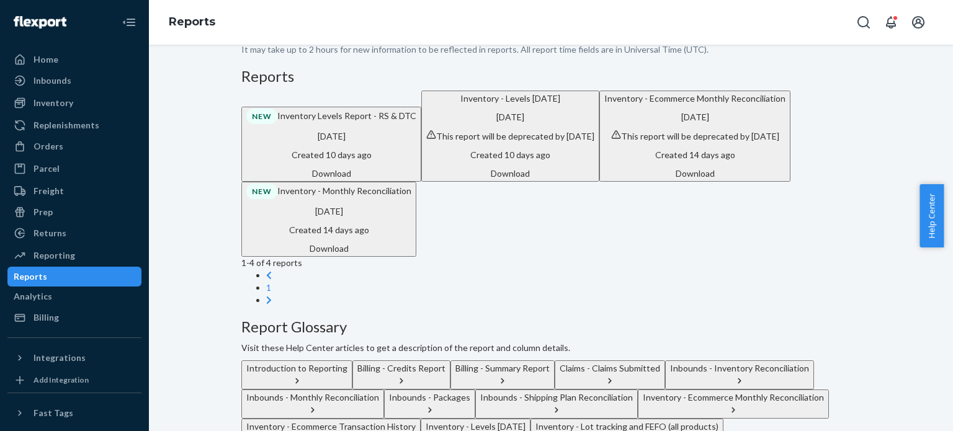
scroll to position [0, 0]
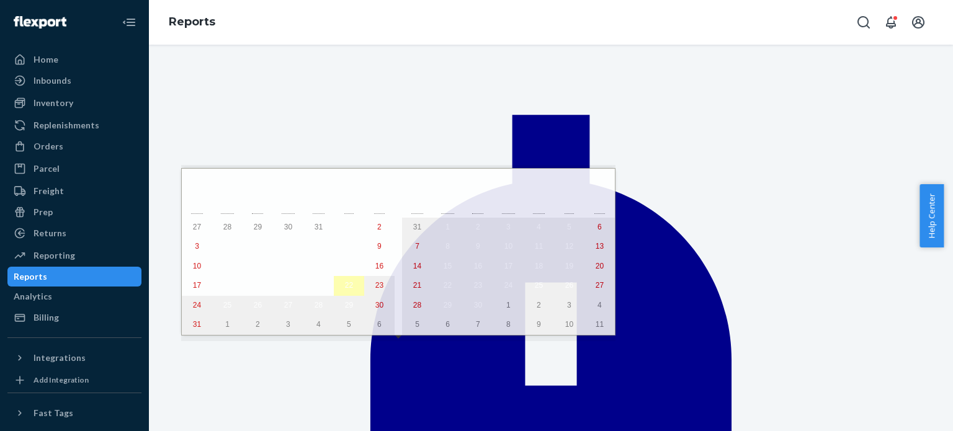
click at [345, 290] on abbr "22" at bounding box center [349, 285] width 8 height 9
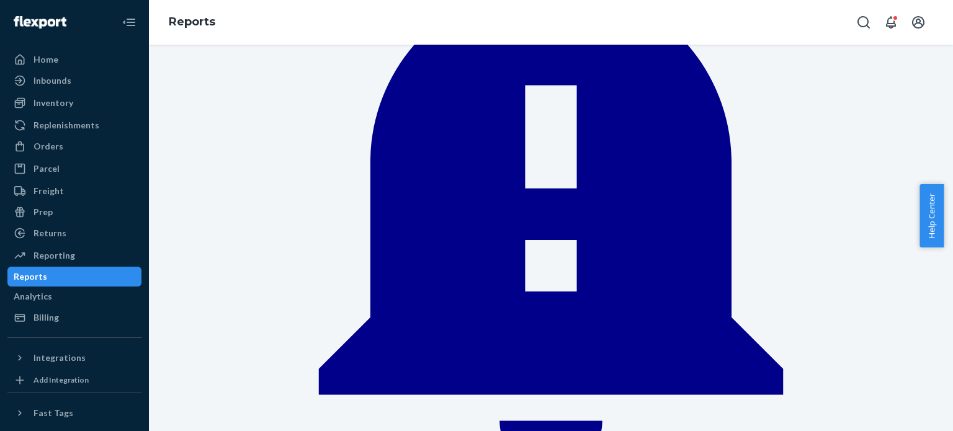
scroll to position [194, 0]
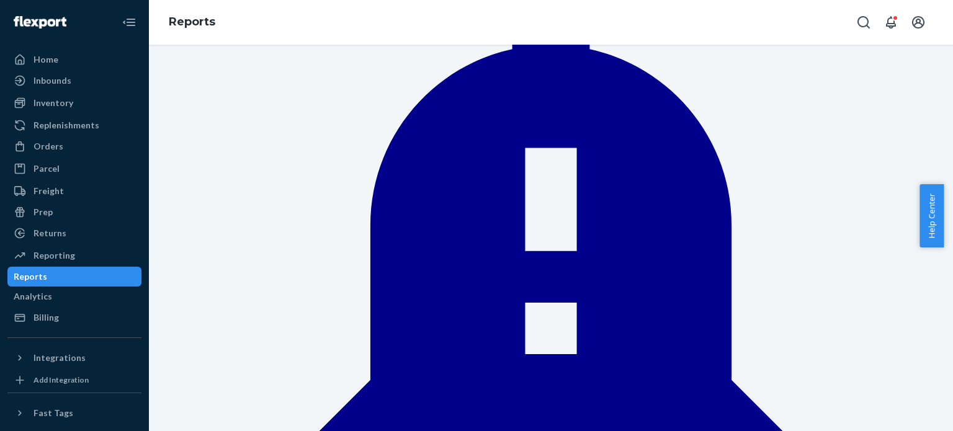
scroll to position [127, 0]
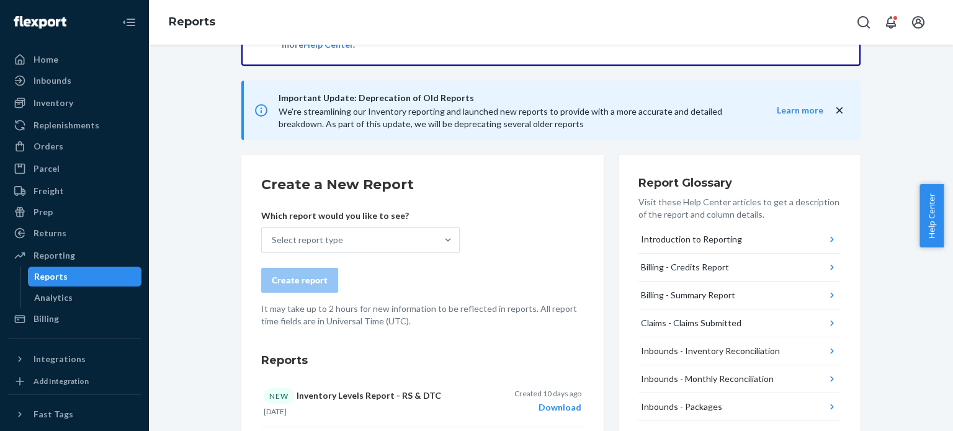
scroll to position [61, 0]
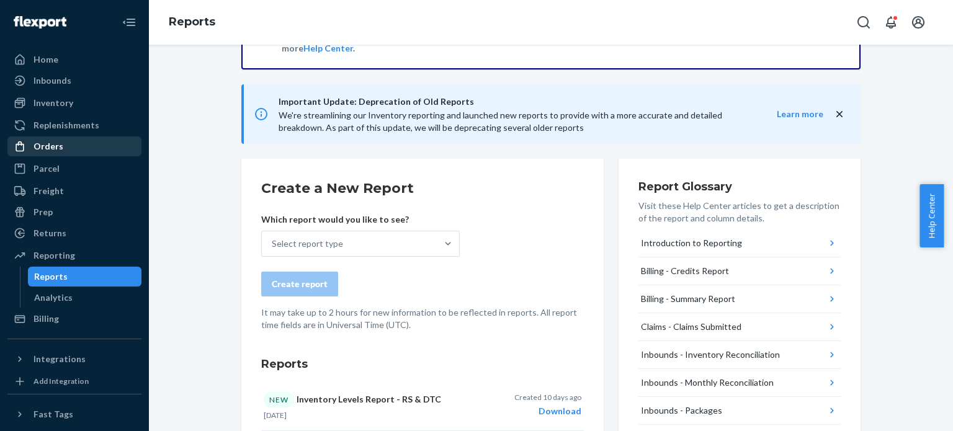
click at [80, 145] on div "Orders" at bounding box center [75, 146] width 132 height 17
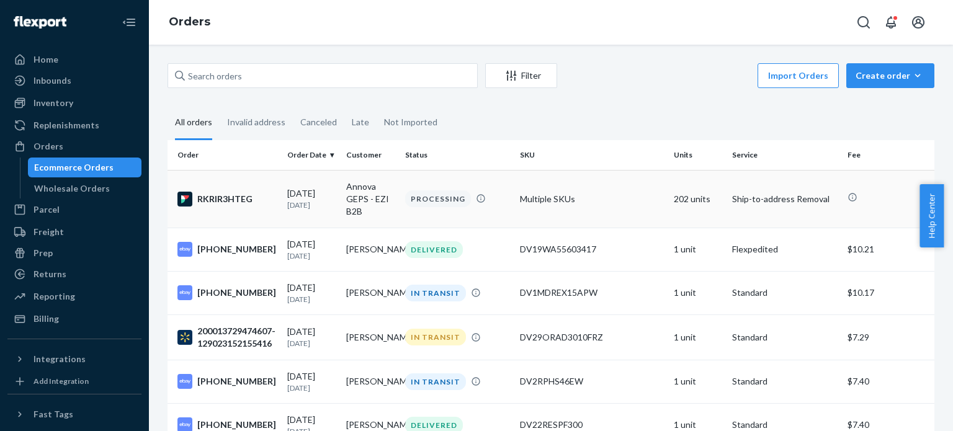
click at [461, 215] on td "PROCESSING" at bounding box center [457, 199] width 115 height 58
click at [473, 210] on td "PROCESSING" at bounding box center [457, 199] width 115 height 58
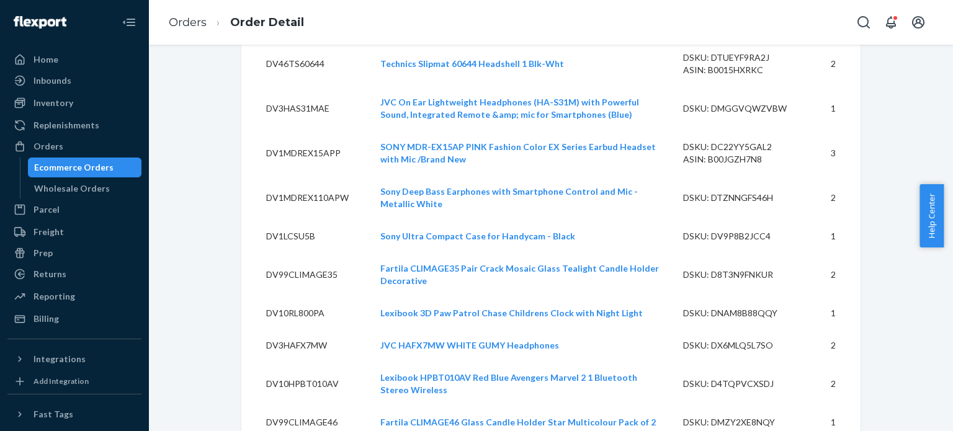
scroll to position [421, 0]
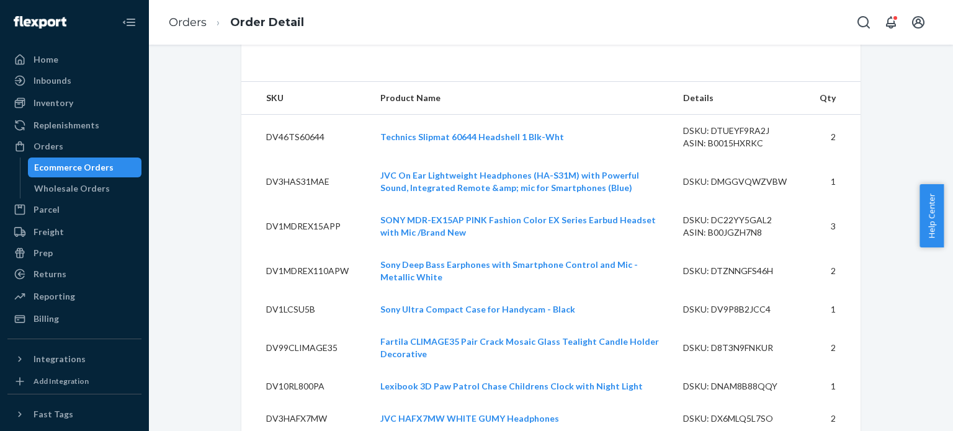
click at [287, 136] on td "DV46TS60644" at bounding box center [305, 137] width 129 height 45
copy td "DV46TS60644"
click at [261, 132] on td "DV46TS60644" at bounding box center [305, 137] width 129 height 45
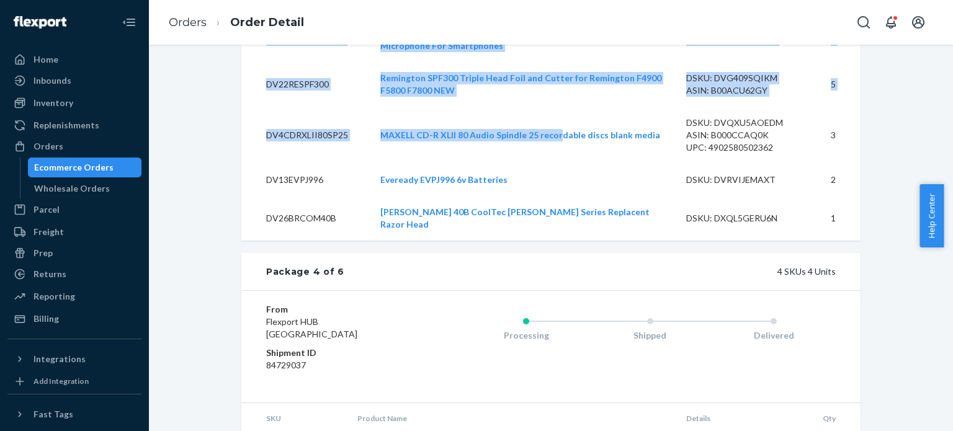
scroll to position [6802, 0]
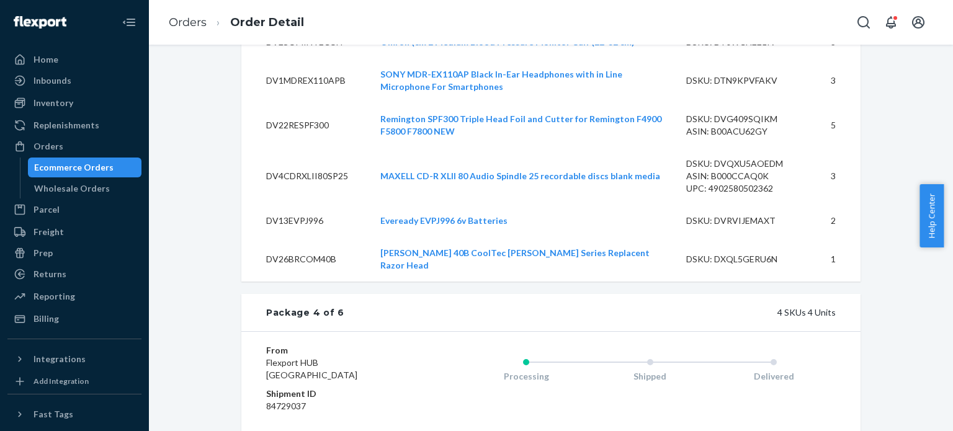
drag, startPoint x: 261, startPoint y: 132, endPoint x: 859, endPoint y: 148, distance: 597.6
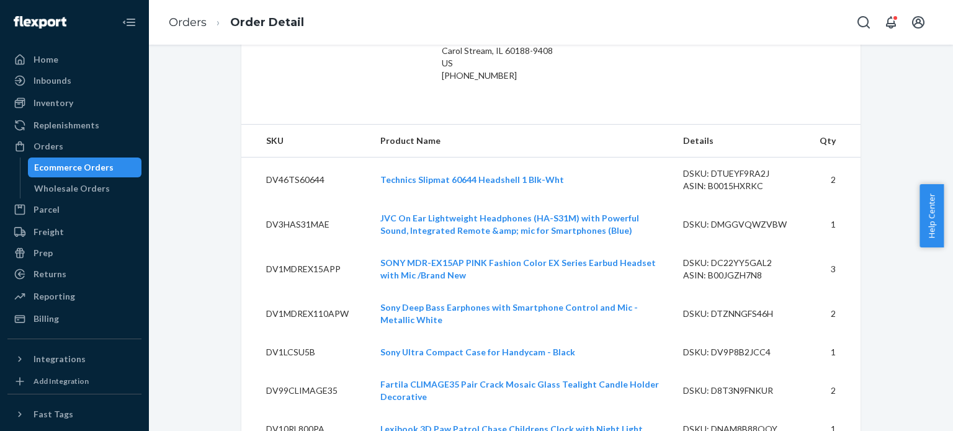
scroll to position [357, 0]
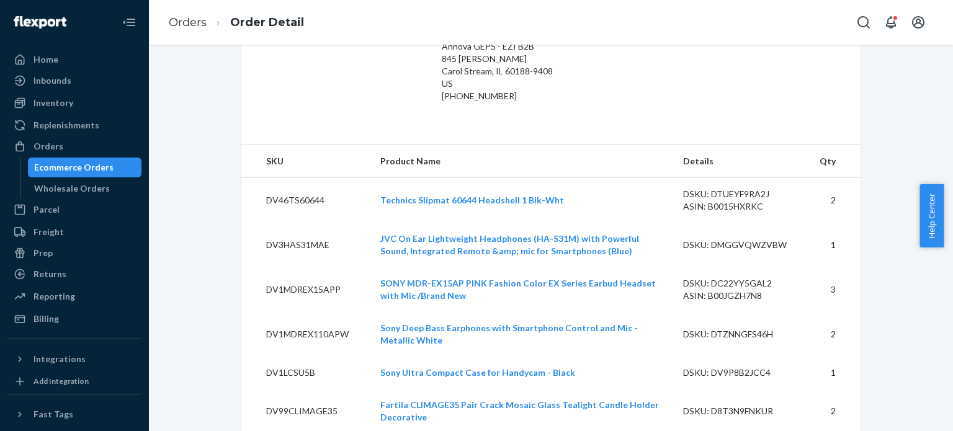
click at [291, 201] on td "DV46TS60644" at bounding box center [305, 200] width 129 height 45
copy td "DV46TS60644"
click at [287, 243] on td "DV3HAS31MAE" at bounding box center [305, 245] width 129 height 45
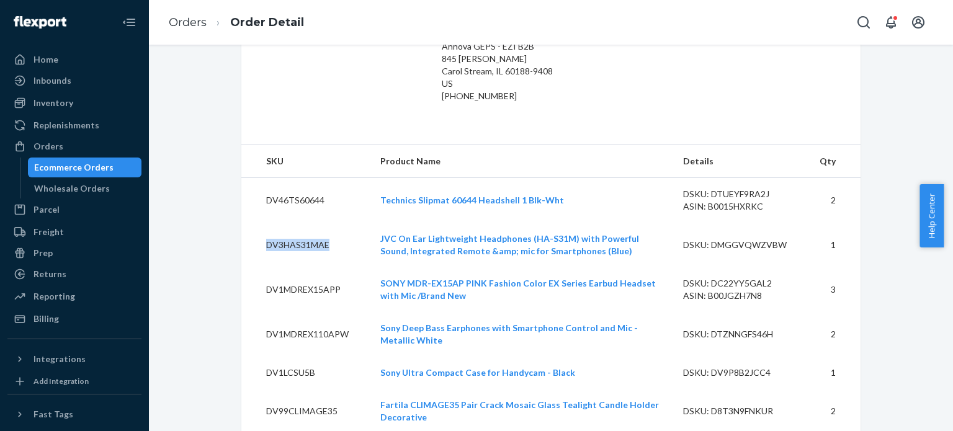
copy td "DV3HAS31MAE"
click at [288, 286] on td "DV1MDREX15APP" at bounding box center [305, 289] width 129 height 45
copy td "DV1MDREX15APP"
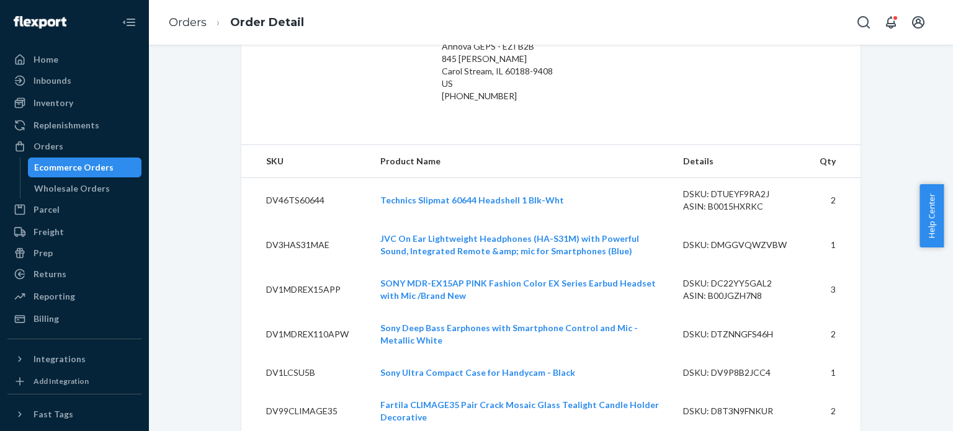
click at [282, 334] on td "DV1MDREX110APW" at bounding box center [305, 334] width 129 height 45
copy td "DV1MDREX110APW"
click at [282, 334] on td "DV1MDREX110APW" at bounding box center [305, 334] width 129 height 45
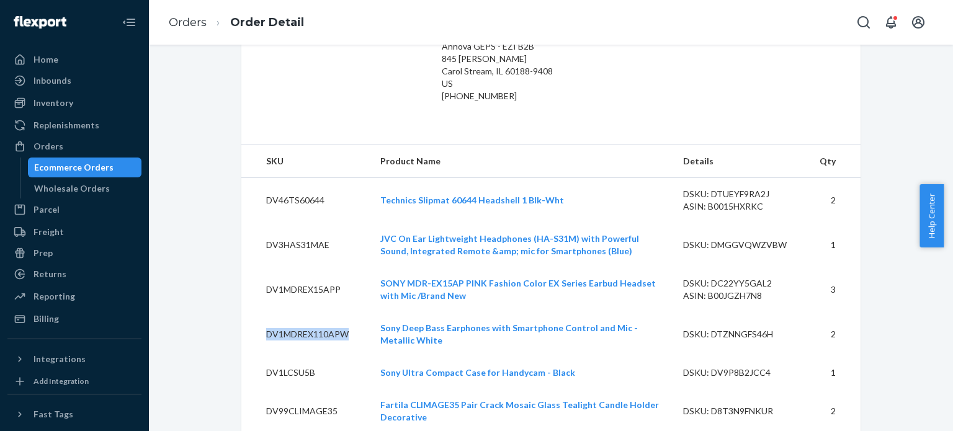
click at [282, 334] on td "DV1MDREX110APW" at bounding box center [305, 334] width 129 height 45
click at [280, 337] on td "DV1MDREX110APW" at bounding box center [305, 334] width 129 height 45
click at [303, 378] on td "DV1LCSU5B" at bounding box center [305, 373] width 129 height 32
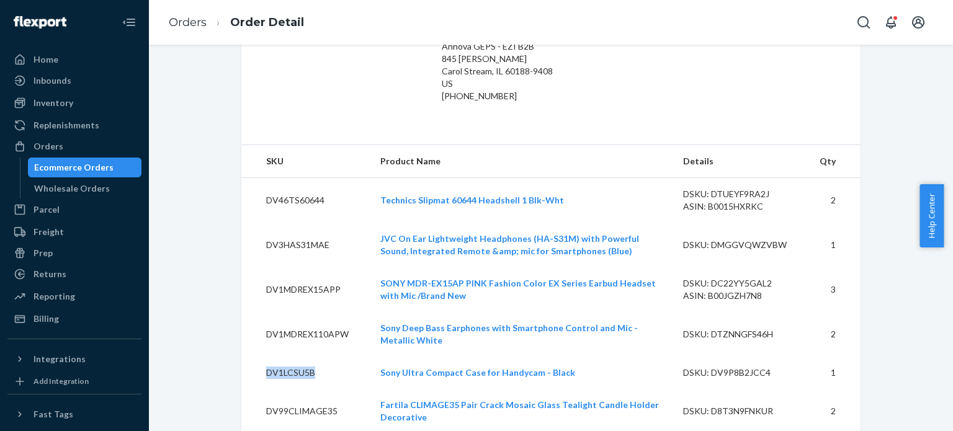
click at [303, 378] on td "DV1LCSU5B" at bounding box center [305, 373] width 129 height 32
copy td "DV1LCSU5B"
click at [295, 406] on td "DV99CLIMAGE35" at bounding box center [305, 411] width 129 height 45
copy td "DV99CLIMAGE35"
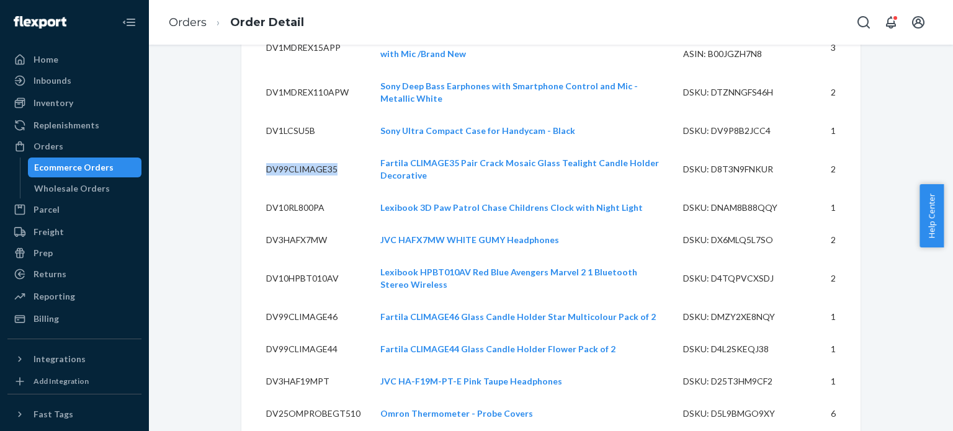
scroll to position [620, 0]
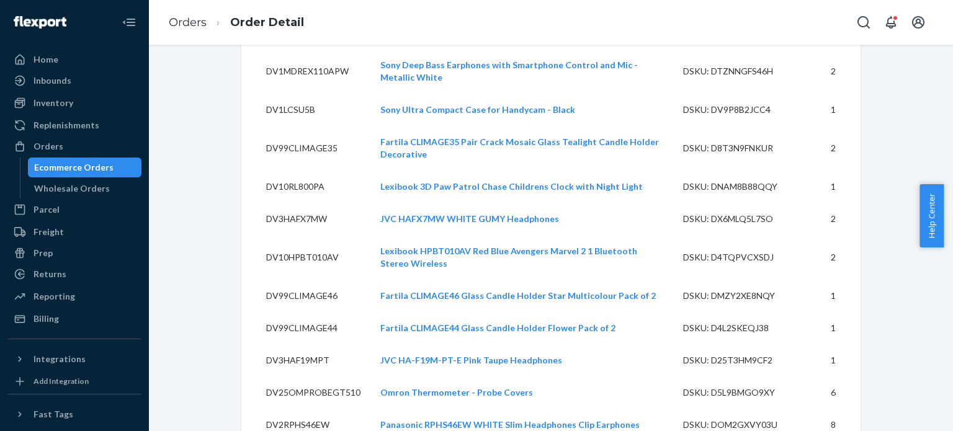
click at [302, 188] on td "DV10RL800PA" at bounding box center [305, 187] width 129 height 32
copy td "DV10RL800PA"
click at [295, 218] on td "DV3HAFX7MW" at bounding box center [305, 219] width 129 height 32
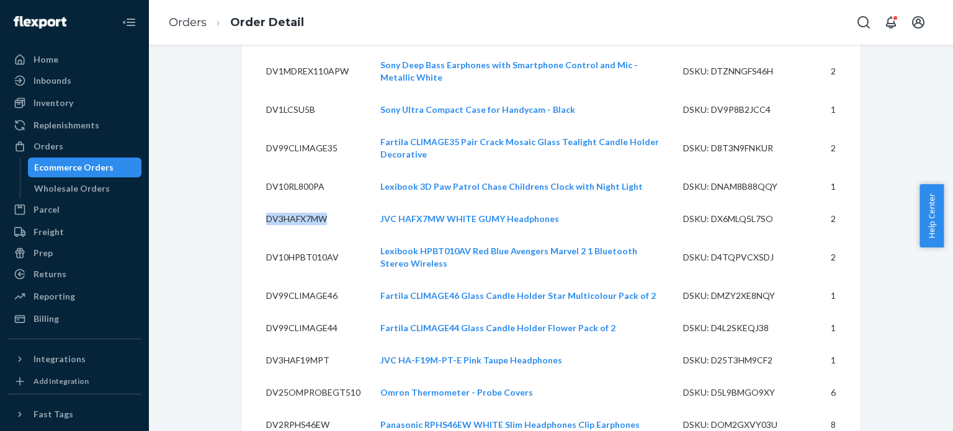
click at [295, 218] on td "DV3HAFX7MW" at bounding box center [305, 219] width 129 height 32
copy td "DV3HAFX7MW"
click at [295, 218] on td "DV3HAFX7MW" at bounding box center [305, 219] width 129 height 32
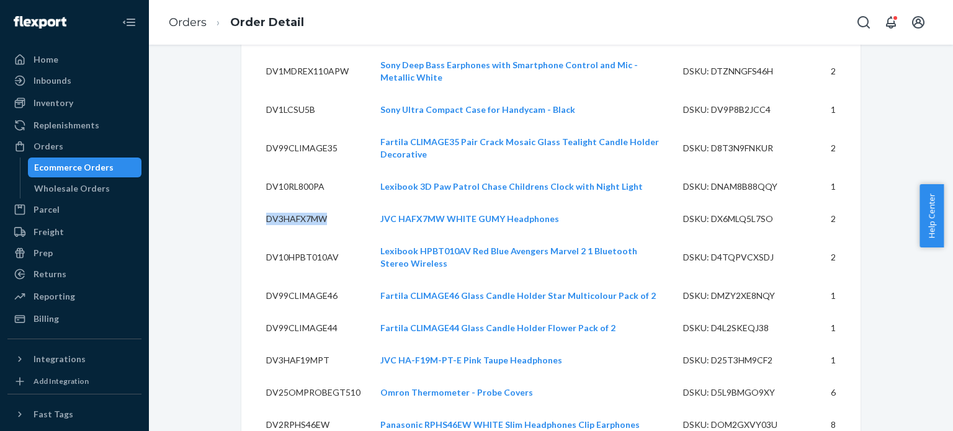
click at [295, 218] on td "DV3HAFX7MW" at bounding box center [305, 219] width 129 height 32
click at [314, 253] on td "DV10HPBT010AV" at bounding box center [305, 257] width 129 height 45
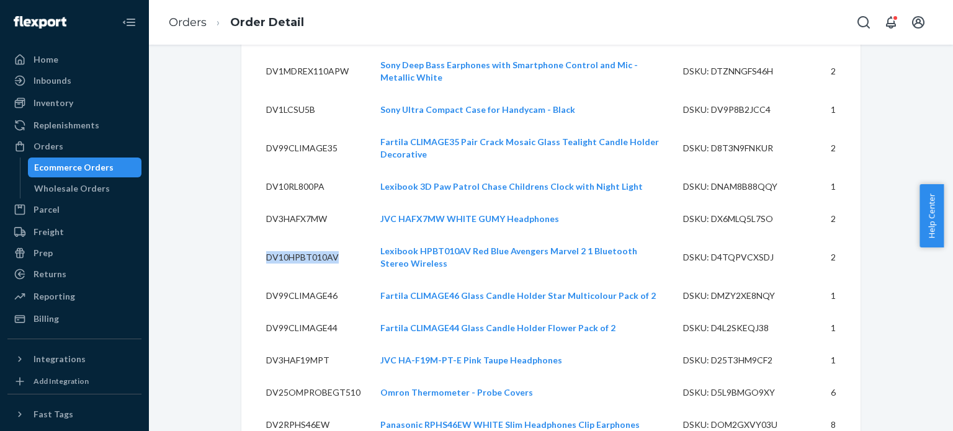
copy td "DV10HPBT010AV"
click at [295, 292] on td "DV99CLIMAGE46" at bounding box center [305, 296] width 129 height 32
click at [287, 332] on td "DV99CLIMAGE44" at bounding box center [305, 328] width 129 height 32
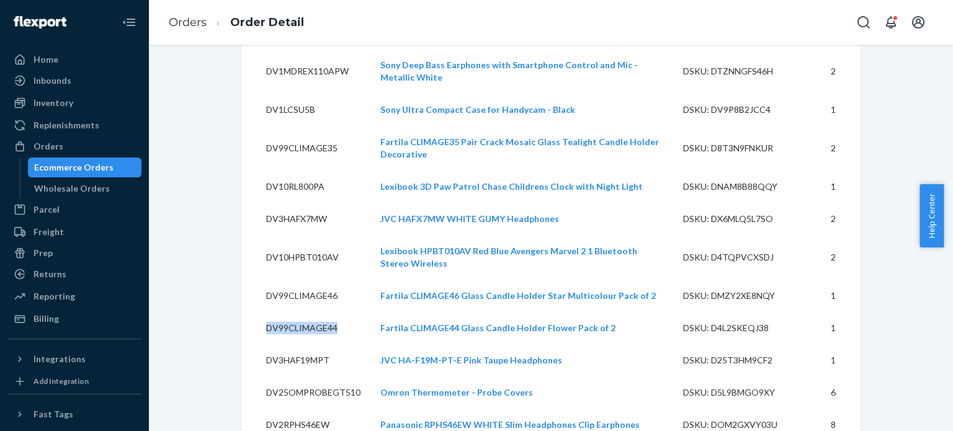
click at [287, 332] on td "DV99CLIMAGE44" at bounding box center [305, 328] width 129 height 32
click at [343, 323] on td "DV99CLIMAGE44" at bounding box center [305, 328] width 129 height 32
drag, startPoint x: 334, startPoint y: 326, endPoint x: 256, endPoint y: 334, distance: 78.0
click at [256, 334] on td "DV99CLIMAGE44" at bounding box center [305, 328] width 129 height 32
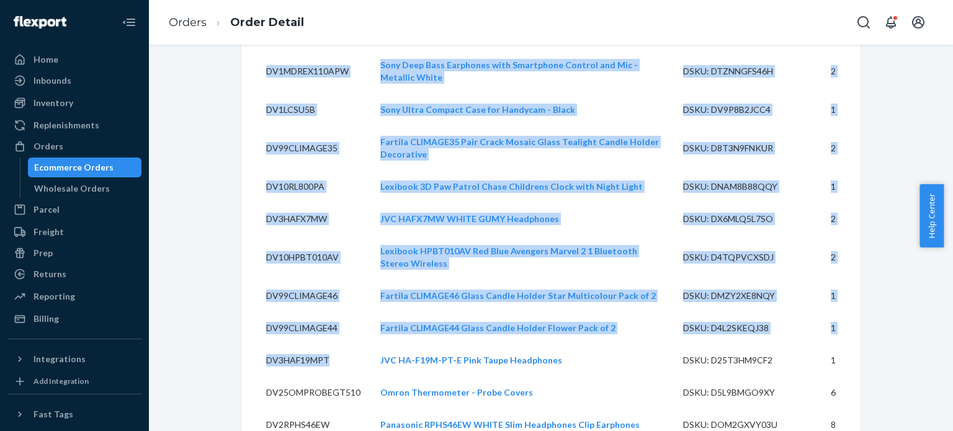
drag, startPoint x: 329, startPoint y: 359, endPoint x: 226, endPoint y: 367, distance: 103.3
click at [297, 357] on td "DV3HAF19MPT" at bounding box center [305, 360] width 129 height 32
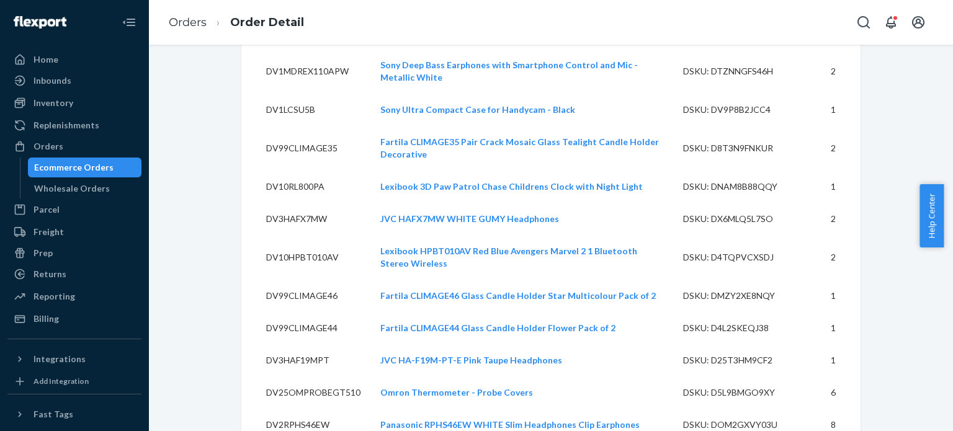
click at [297, 357] on td "DV3HAF19MPT" at bounding box center [305, 360] width 129 height 32
click at [311, 391] on td "DV25OMPROBEGT510" at bounding box center [305, 393] width 129 height 32
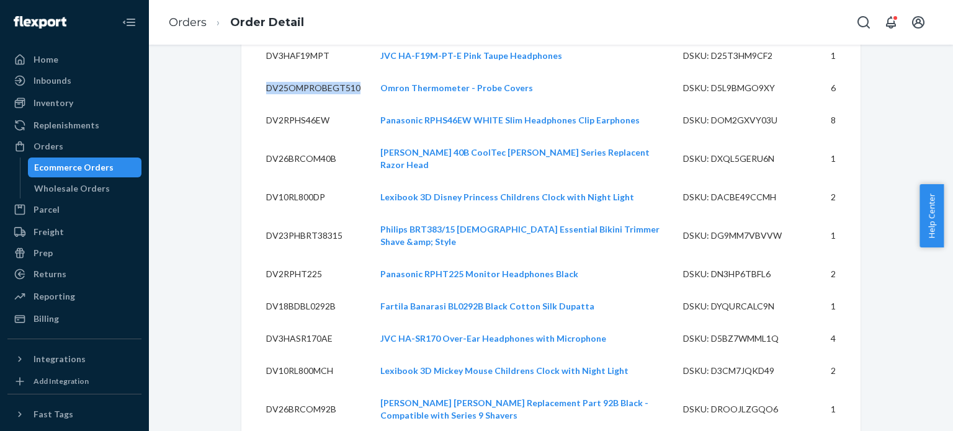
scroll to position [935, 0]
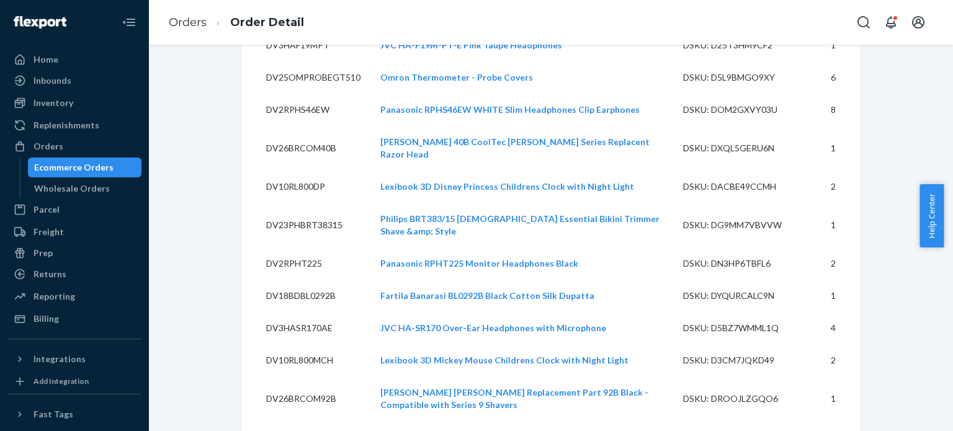
click at [302, 111] on td "DV2RPHS46EW" at bounding box center [305, 110] width 129 height 32
click at [293, 144] on td "DV26BRCOM40B" at bounding box center [305, 148] width 129 height 45
click at [288, 174] on td "DV10RL800DP" at bounding box center [305, 187] width 129 height 32
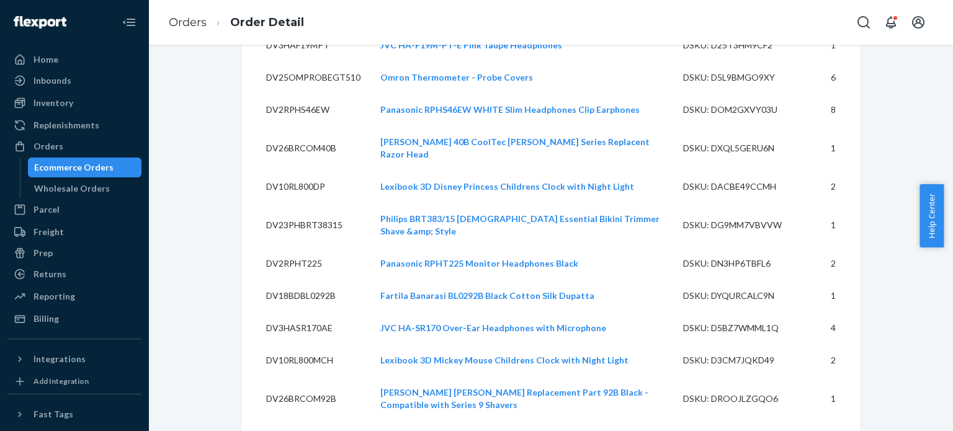
click at [288, 174] on td "DV10RL800DP" at bounding box center [305, 187] width 129 height 32
click at [297, 174] on td "DV10RL800DP" at bounding box center [305, 187] width 129 height 32
click at [293, 207] on td "DV23PHBRT38315" at bounding box center [305, 225] width 129 height 45
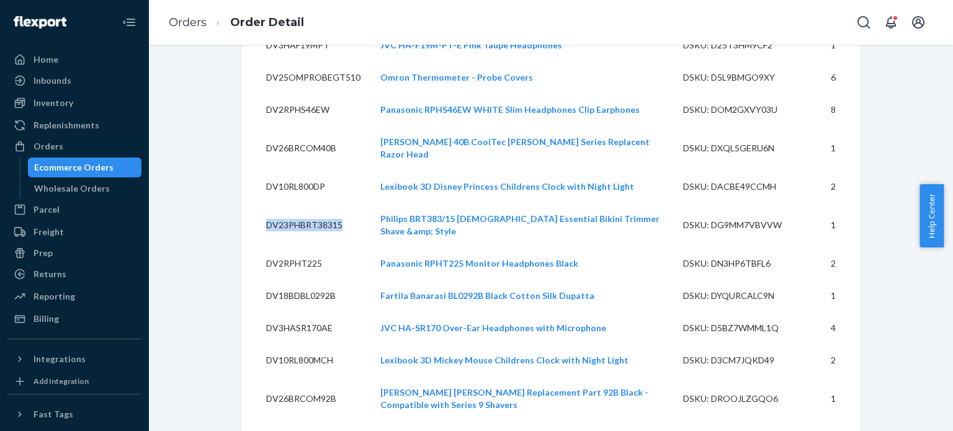
click at [293, 207] on td "DV23PHBRT38315" at bounding box center [305, 225] width 129 height 45
click at [313, 208] on td "DV23PHBRT38315" at bounding box center [305, 225] width 129 height 45
drag, startPoint x: 337, startPoint y: 204, endPoint x: 257, endPoint y: 210, distance: 80.3
click at [257, 210] on td "DV23PHBRT38315" at bounding box center [305, 225] width 129 height 45
drag, startPoint x: 319, startPoint y: 231, endPoint x: 245, endPoint y: 243, distance: 75.4
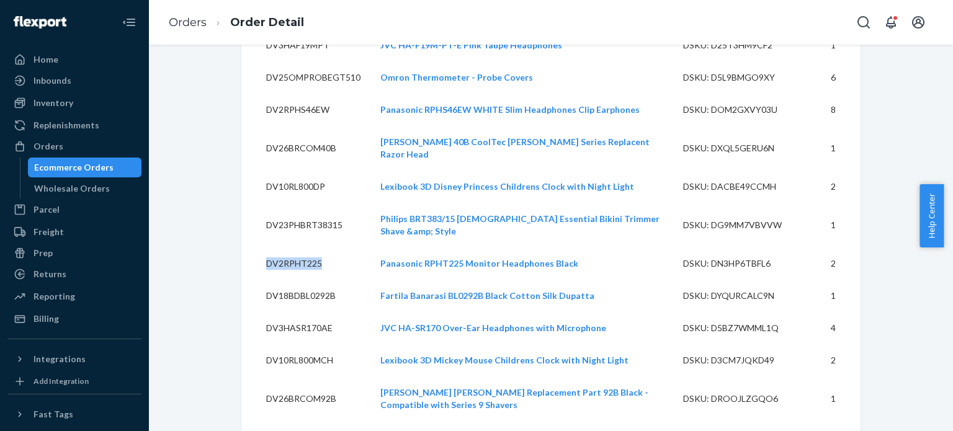
click at [245, 248] on td "DV2RPHT225" at bounding box center [305, 264] width 129 height 32
drag, startPoint x: 329, startPoint y: 267, endPoint x: 258, endPoint y: 272, distance: 71.5
click at [258, 280] on td "DV18BDBL0292B" at bounding box center [305, 296] width 129 height 32
drag, startPoint x: 328, startPoint y: 299, endPoint x: 253, endPoint y: 310, distance: 75.2
click at [253, 312] on td "DV3HASR170AE" at bounding box center [305, 328] width 129 height 32
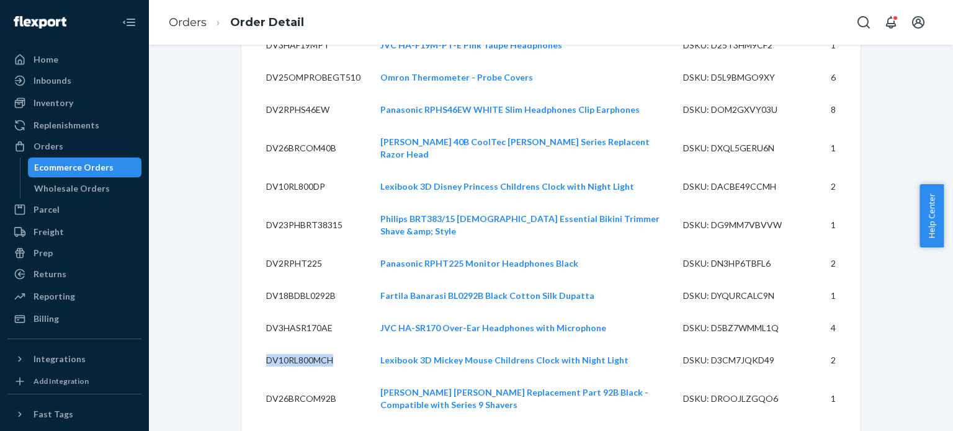
drag, startPoint x: 332, startPoint y: 335, endPoint x: 250, endPoint y: 342, distance: 82.2
click at [250, 344] on td "DV10RL800MCH" at bounding box center [305, 360] width 129 height 32
drag, startPoint x: 335, startPoint y: 369, endPoint x: 255, endPoint y: 383, distance: 81.3
click at [255, 383] on td "DV26BRCOM92B" at bounding box center [305, 399] width 129 height 45
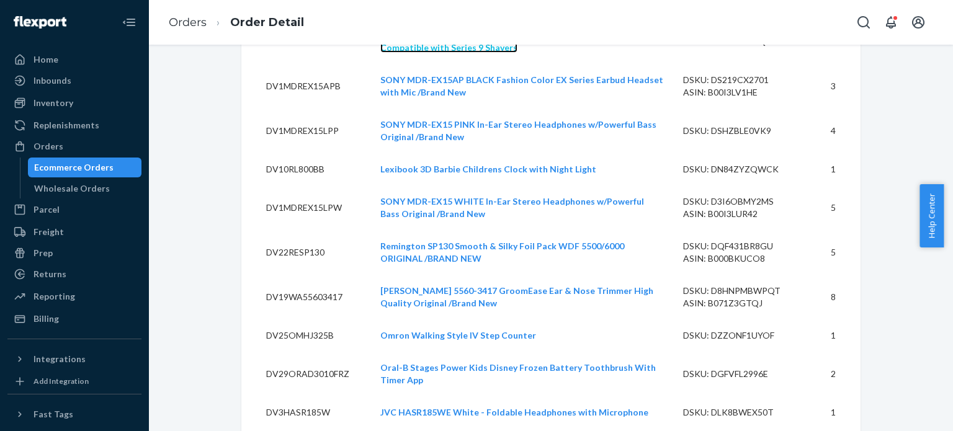
scroll to position [1303, 0]
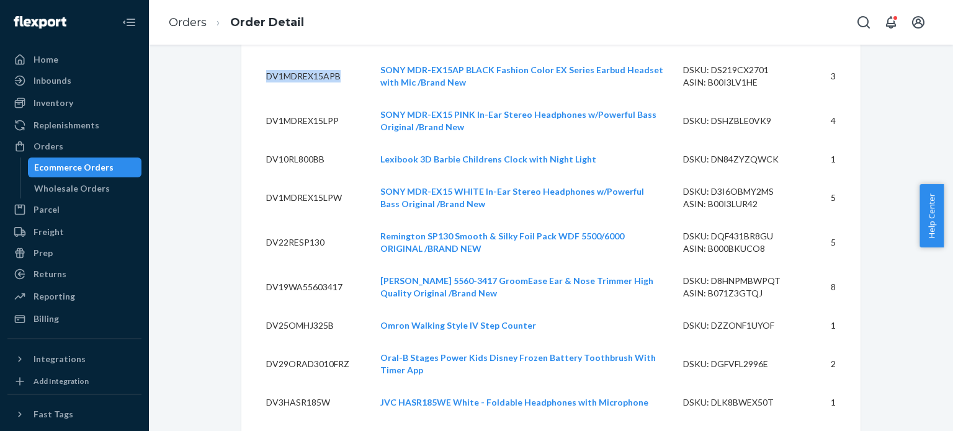
drag, startPoint x: 339, startPoint y: 56, endPoint x: 261, endPoint y: 56, distance: 78.2
click at [261, 56] on td "DV1MDREX15APB" at bounding box center [305, 76] width 129 height 45
click at [298, 99] on td "DV1MDREX15LPP" at bounding box center [305, 121] width 129 height 45
click at [293, 143] on td "DV10RL800BB" at bounding box center [305, 159] width 129 height 32
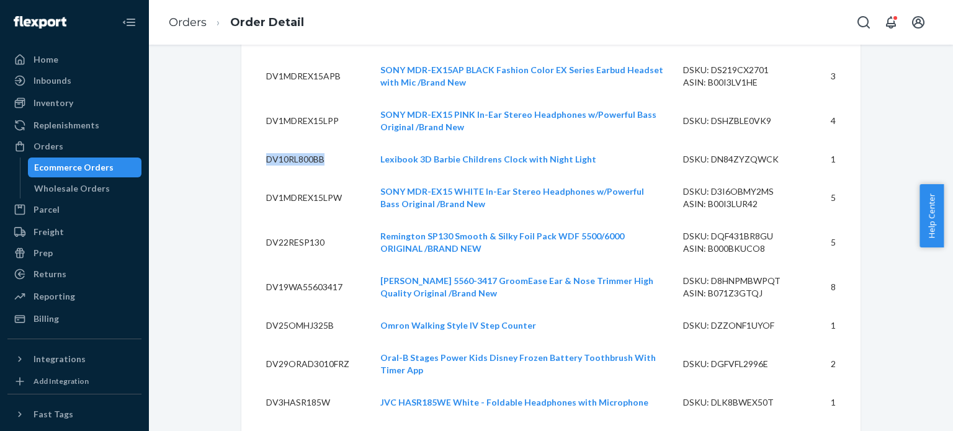
click at [293, 143] on td "DV10RL800BB" at bounding box center [305, 159] width 129 height 32
click at [290, 176] on td "DV1MDREX15LPW" at bounding box center [305, 198] width 129 height 45
click at [280, 220] on td "DV22RESP130" at bounding box center [305, 242] width 129 height 45
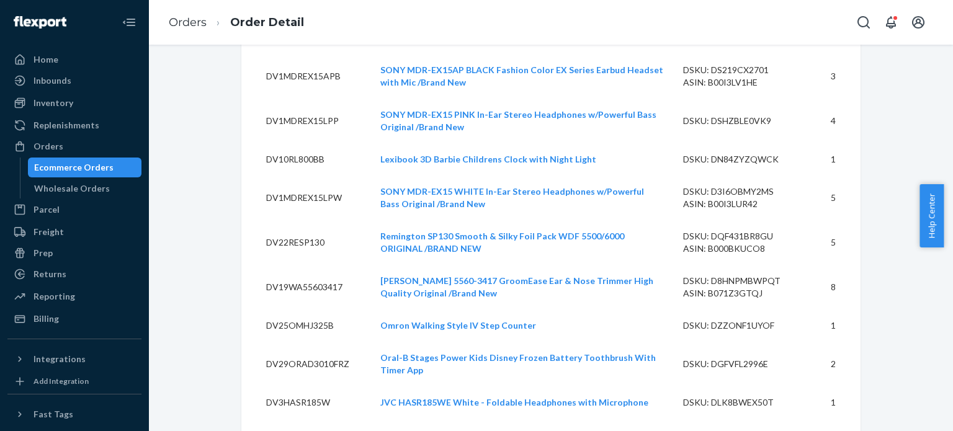
click at [294, 265] on td "DV19WA55603417" at bounding box center [305, 287] width 129 height 45
click at [278, 310] on td "DV25OMHJ325B" at bounding box center [305, 326] width 129 height 32
click at [290, 342] on td "DV29ORAD3010FRZ" at bounding box center [305, 364] width 129 height 45
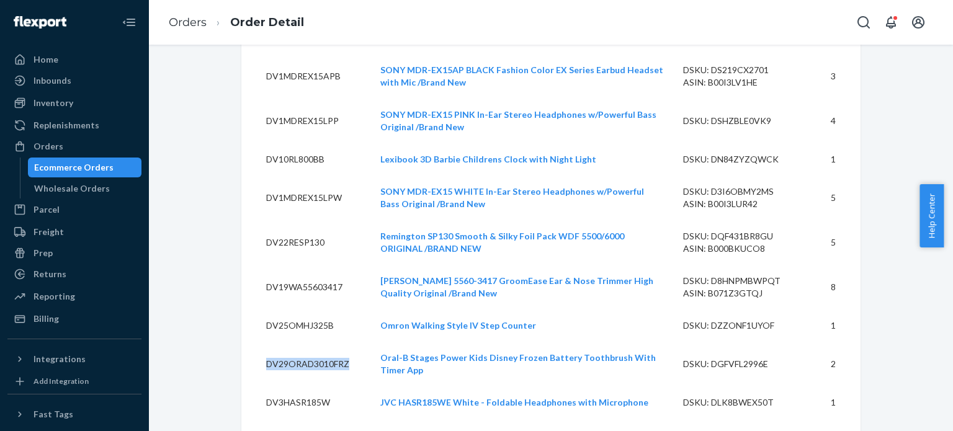
click at [290, 342] on td "DV29ORAD3010FRZ" at bounding box center [305, 364] width 129 height 45
click at [286, 386] on td "DV3HASR185W" at bounding box center [305, 402] width 129 height 32
click at [275, 419] on td "DV3HARX330" at bounding box center [305, 435] width 129 height 32
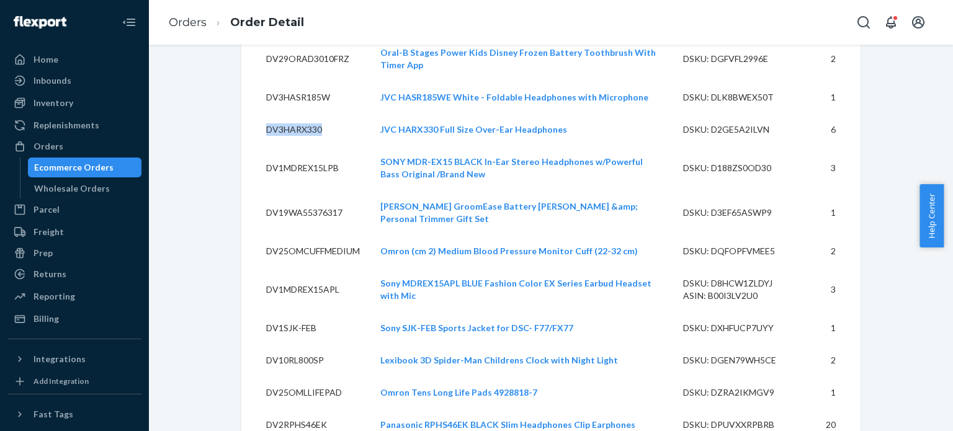
scroll to position [1618, 0]
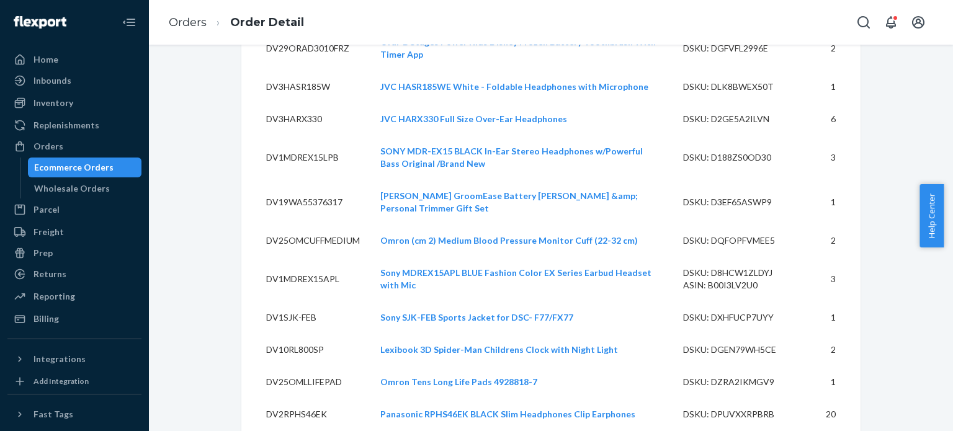
click at [316, 135] on td "DV1MDREX15LPB" at bounding box center [305, 157] width 129 height 45
click at [268, 180] on td "DV19WA55376317" at bounding box center [305, 202] width 129 height 45
click at [291, 225] on td "DV25OMCUFFMEDIUM" at bounding box center [305, 241] width 129 height 32
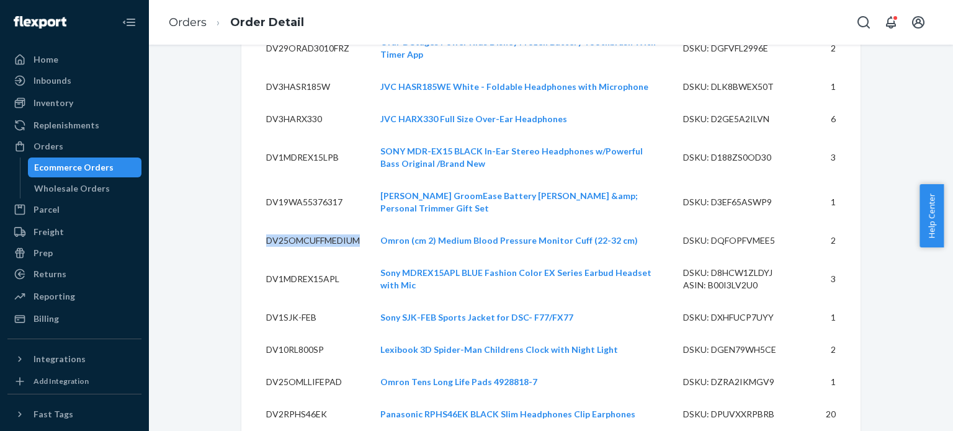
click at [291, 225] on td "DV25OMCUFFMEDIUM" at bounding box center [305, 241] width 129 height 32
click at [287, 257] on td "DV1MDREX15APL" at bounding box center [305, 279] width 129 height 45
click at [283, 301] on td "DV1SJK-FEB" at bounding box center [305, 317] width 129 height 32
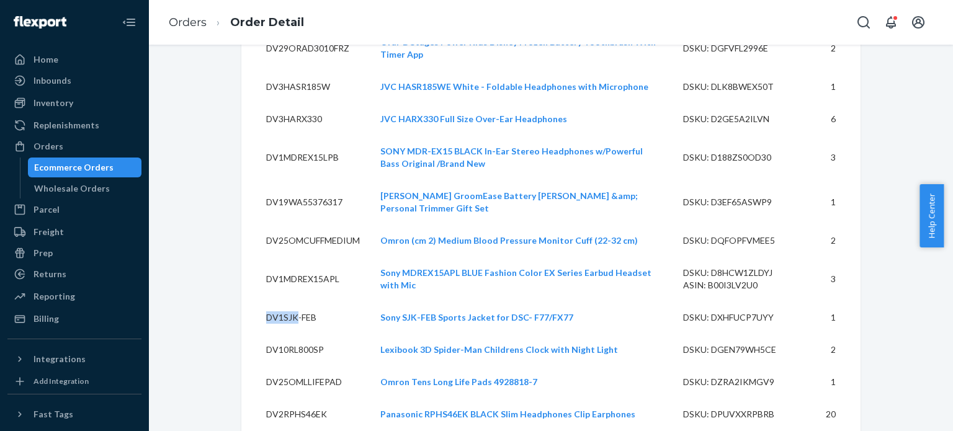
click at [283, 301] on td "DV1SJK-FEB" at bounding box center [305, 317] width 129 height 32
drag, startPoint x: 318, startPoint y: 277, endPoint x: 262, endPoint y: 282, distance: 56.7
click at [262, 301] on td "DV1SJK-FEB" at bounding box center [305, 317] width 129 height 32
click at [284, 334] on td "DV10RL800SP" at bounding box center [305, 350] width 129 height 32
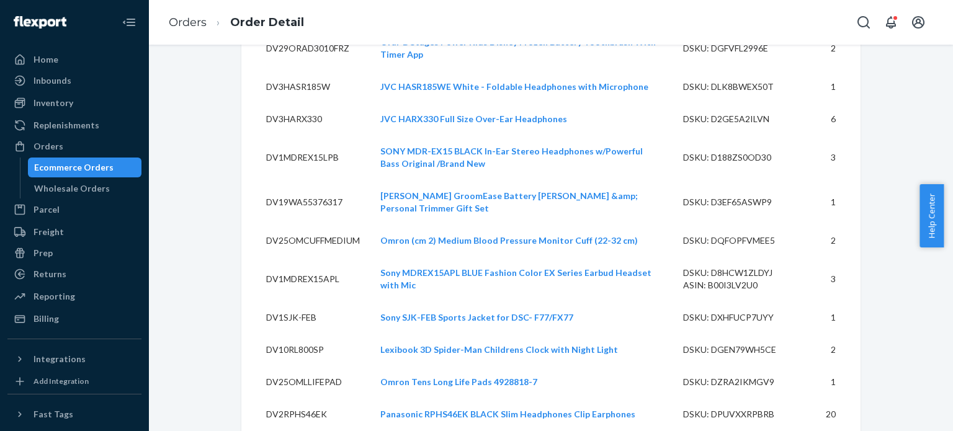
click at [284, 366] on td "DV25OMLLIFEPAD" at bounding box center [305, 382] width 129 height 32
click at [303, 366] on td "DV25OMLLIFEPAD" at bounding box center [305, 382] width 129 height 32
drag, startPoint x: 337, startPoint y: 347, endPoint x: 258, endPoint y: 351, distance: 79.5
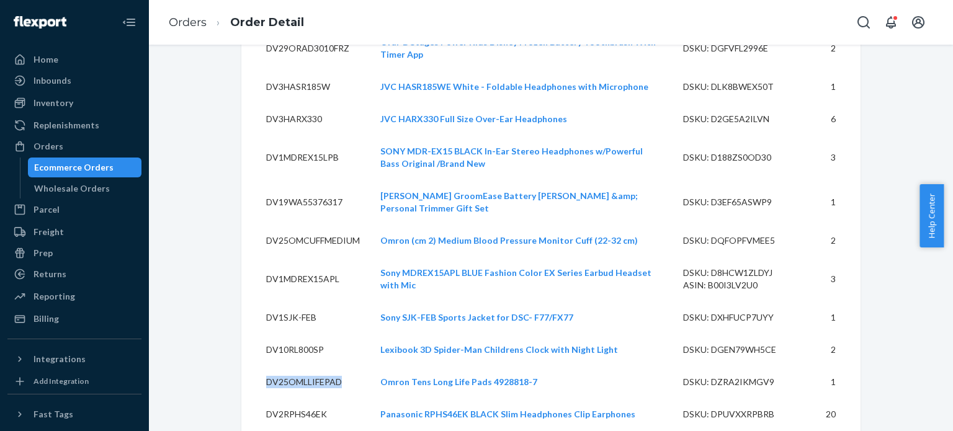
click at [258, 366] on td "DV25OMLLIFEPAD" at bounding box center [305, 382] width 129 height 32
drag, startPoint x: 321, startPoint y: 376, endPoint x: 252, endPoint y: 378, distance: 69.5
click at [252, 398] on td "DV2RPHS46EK" at bounding box center [305, 414] width 129 height 32
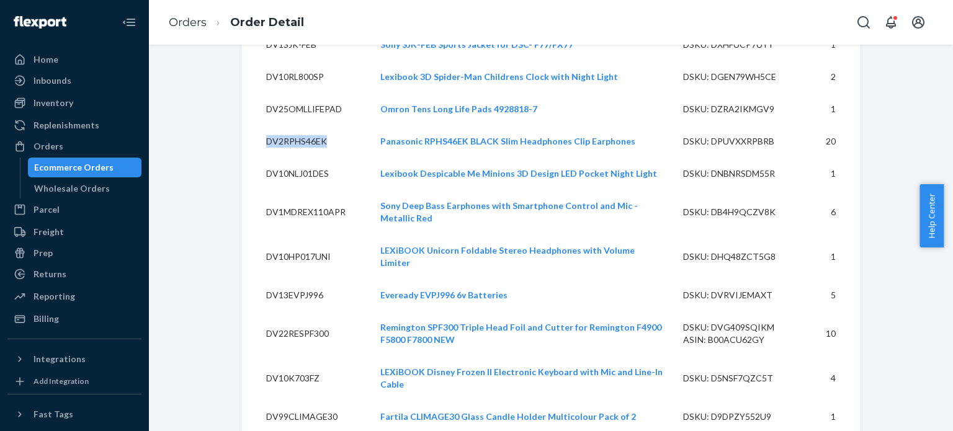
scroll to position [1903, 0]
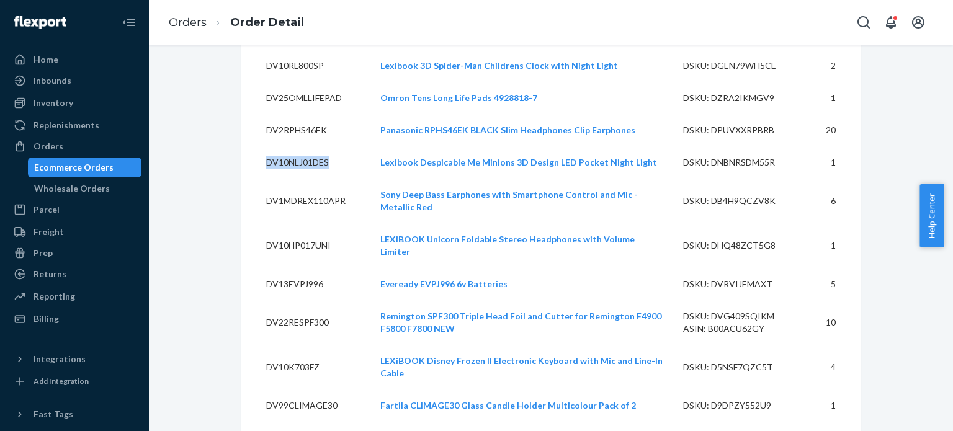
drag, startPoint x: 323, startPoint y: 125, endPoint x: 256, endPoint y: 130, distance: 67.2
click at [256, 146] on td "DV10NLJ01DES" at bounding box center [305, 162] width 129 height 32
drag, startPoint x: 341, startPoint y: 160, endPoint x: 253, endPoint y: 172, distance: 88.3
click at [253, 179] on td "DV1MDREX110APR" at bounding box center [305, 201] width 129 height 45
drag, startPoint x: 328, startPoint y: 200, endPoint x: 242, endPoint y: 207, distance: 85.9
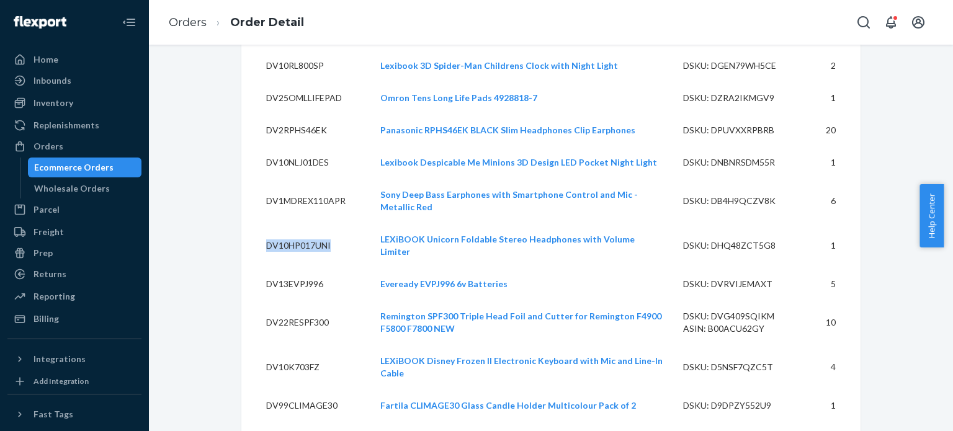
click at [242, 223] on td "DV10HP017UNI" at bounding box center [305, 245] width 129 height 45
click at [272, 268] on td "DV13EVPJ996" at bounding box center [305, 284] width 129 height 32
click at [280, 300] on td "DV22RESPF300" at bounding box center [305, 322] width 129 height 45
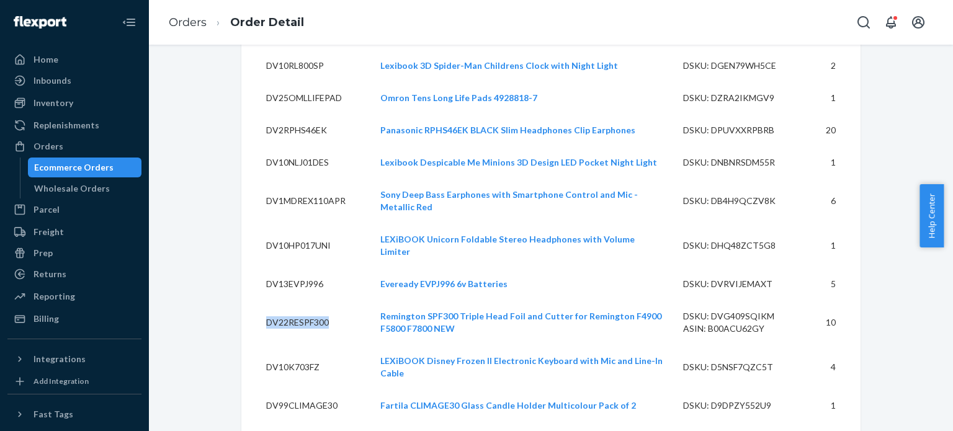
click at [280, 300] on td "DV22RESPF300" at bounding box center [305, 322] width 129 height 45
click at [275, 345] on td "DV10K703FZ" at bounding box center [305, 367] width 129 height 45
click at [276, 390] on td "DV99CLIMAGE30" at bounding box center [305, 406] width 129 height 32
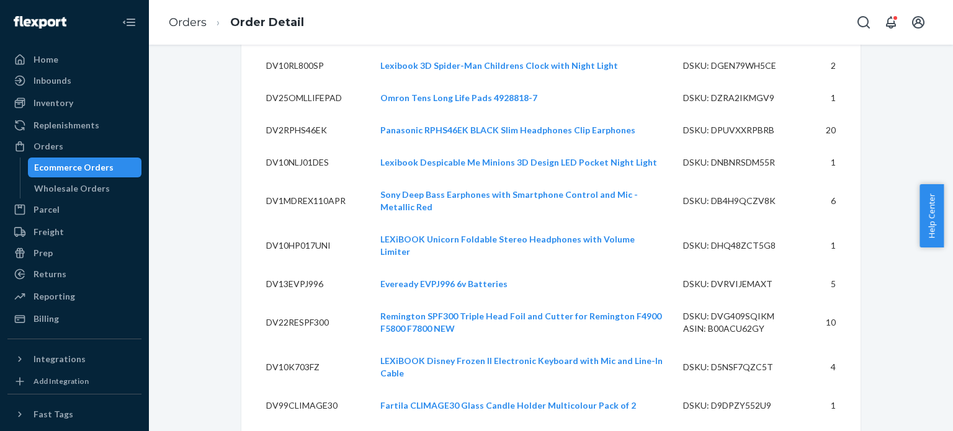
click at [273, 422] on td "DV3HAS35BTBU" at bounding box center [305, 438] width 129 height 32
click at [943, 203] on div "Help Center" at bounding box center [935, 215] width 33 height 63
click at [655, 300] on td "Remington SPF300 Triple Head Foil and Cutter for Remington F4900 F5800 F7800 NEW" at bounding box center [521, 322] width 303 height 45
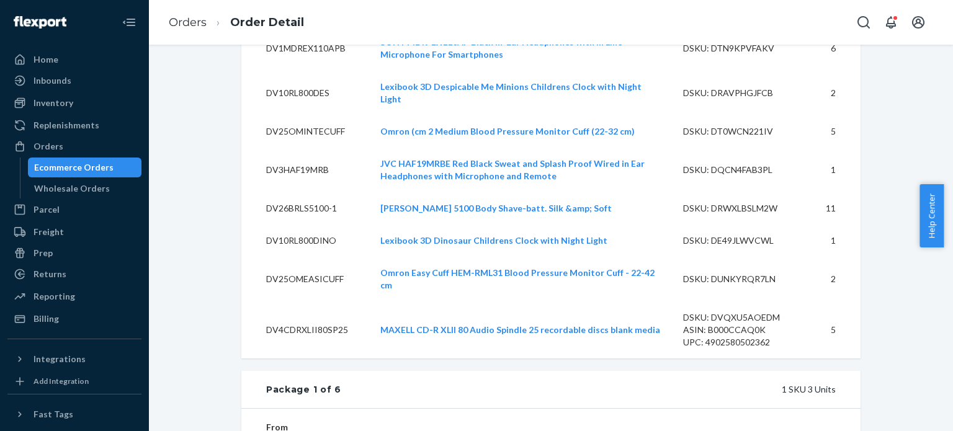
scroll to position [2131, 0]
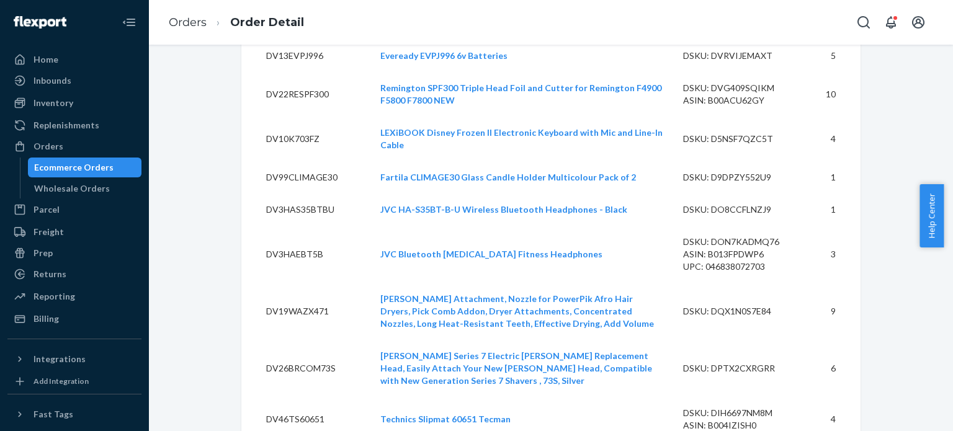
click at [306, 226] on td "DV3HAEBT5B" at bounding box center [305, 254] width 129 height 57
click at [285, 283] on td "DV19WAZX471" at bounding box center [305, 311] width 129 height 57
click at [274, 340] on td "DV26BRCOM73S" at bounding box center [305, 368] width 129 height 57
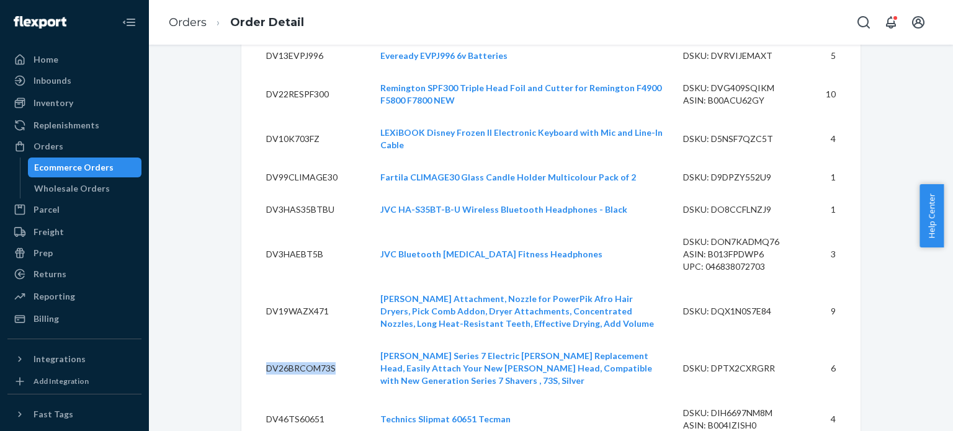
click at [274, 340] on td "DV26BRCOM73S" at bounding box center [305, 368] width 129 height 57
click at [267, 397] on td "DV46TS60651" at bounding box center [305, 419] width 129 height 45
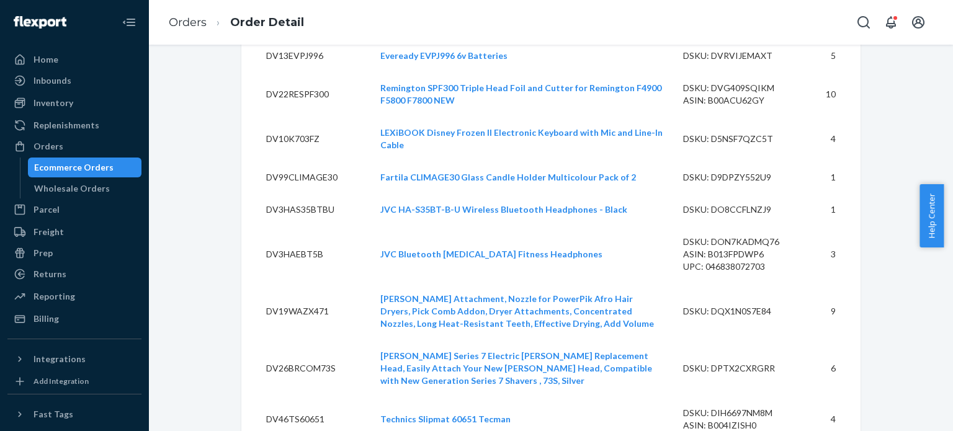
scroll to position [2469, 0]
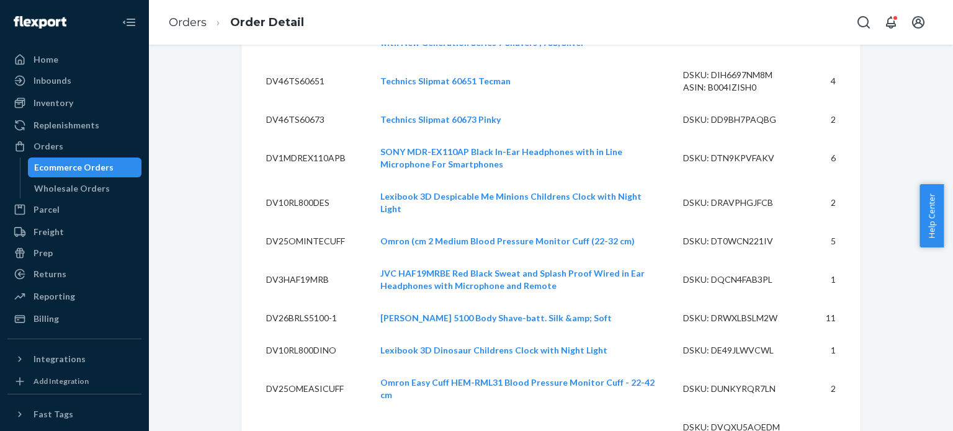
click at [295, 136] on td "DV1MDREX110APB" at bounding box center [305, 158] width 129 height 45
click at [279, 181] on td "DV10RL800DES" at bounding box center [305, 203] width 129 height 45
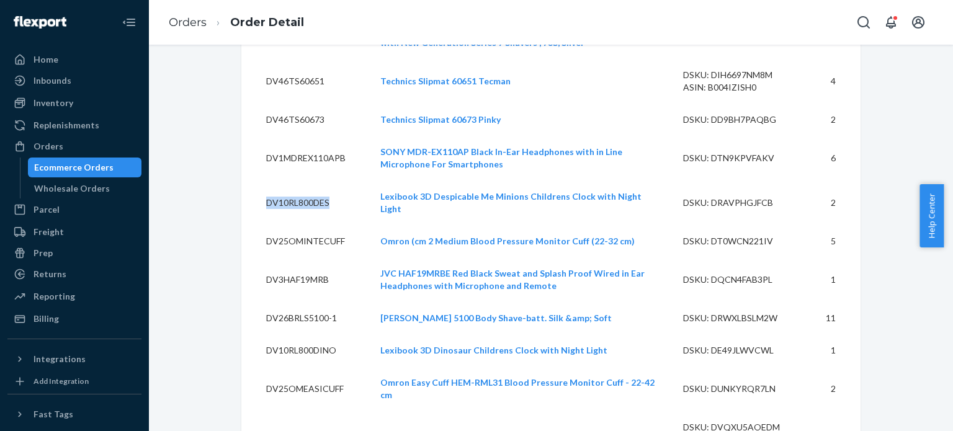
click at [306, 181] on td "DV10RL800DES" at bounding box center [305, 203] width 129 height 45
drag, startPoint x: 335, startPoint y: 146, endPoint x: 263, endPoint y: 152, distance: 72.2
click at [263, 181] on td "DV10RL800DES" at bounding box center [305, 203] width 129 height 45
click at [269, 225] on td "DV25OMINTECUFF" at bounding box center [305, 241] width 129 height 32
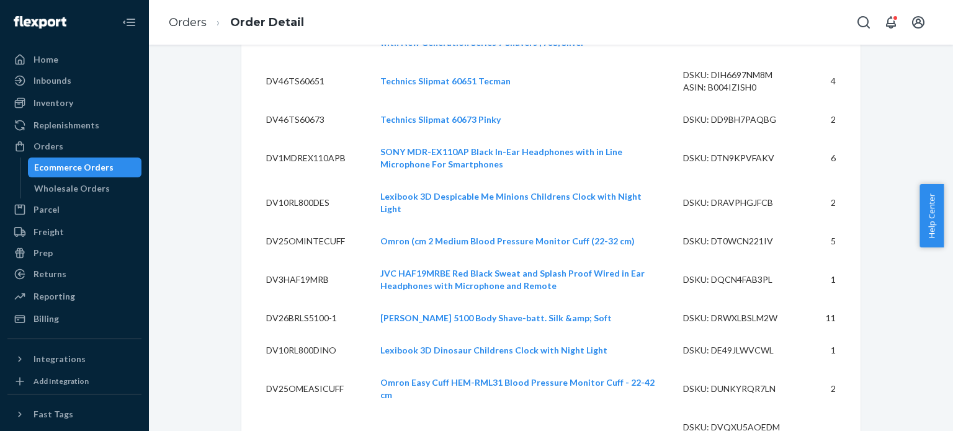
click at [276, 257] on td "DV3HAF19MRB" at bounding box center [305, 279] width 129 height 45
click at [277, 302] on td "DV26BRLS5100-1" at bounding box center [305, 318] width 129 height 32
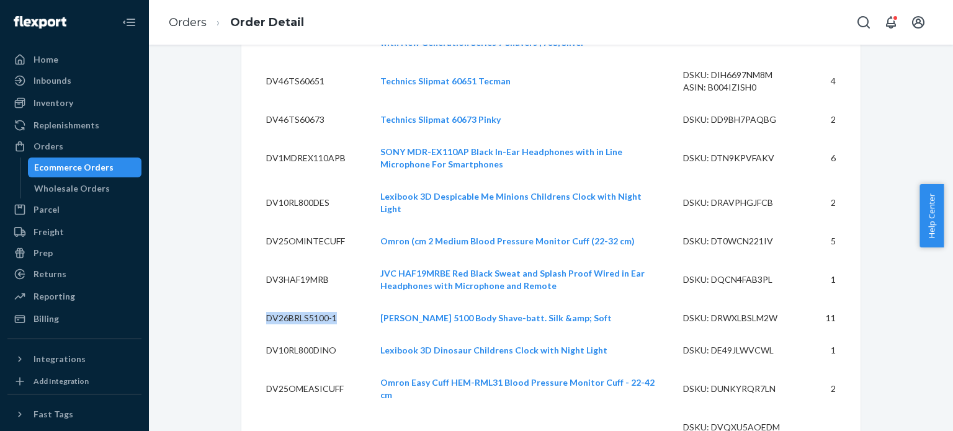
click at [333, 302] on td "DV26BRLS5100-1" at bounding box center [305, 318] width 129 height 32
drag, startPoint x: 333, startPoint y: 256, endPoint x: 262, endPoint y: 261, distance: 71.5
click at [262, 302] on td "DV26BRLS5100-1" at bounding box center [305, 318] width 129 height 32
click at [268, 334] on td "DV10RL800DINO" at bounding box center [305, 350] width 129 height 32
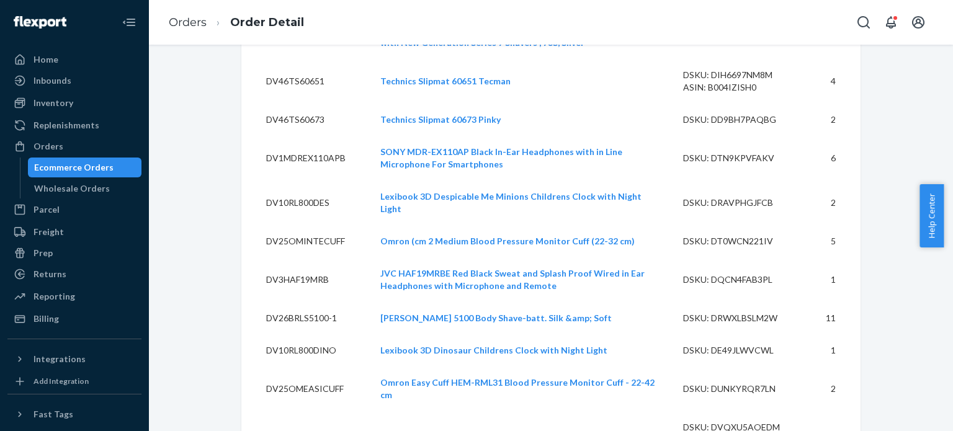
click at [270, 367] on td "DV25OMEASICUFF" at bounding box center [305, 389] width 129 height 45
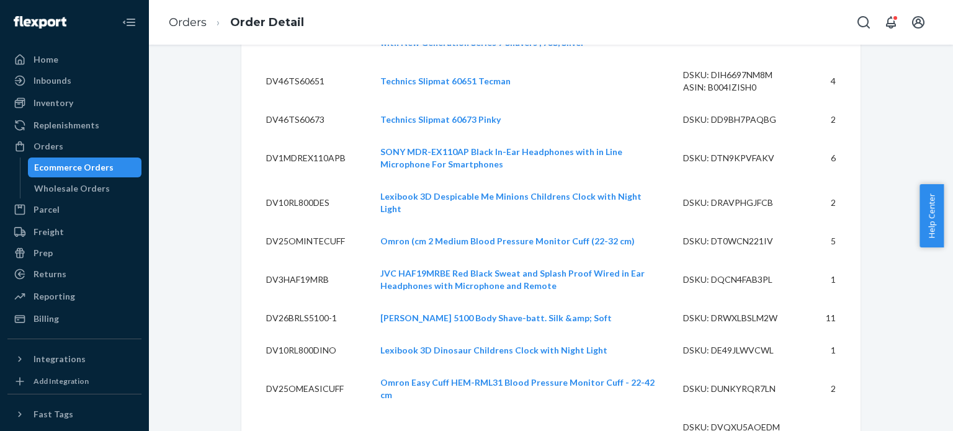
drag, startPoint x: 340, startPoint y: 361, endPoint x: 259, endPoint y: 362, distance: 81.3
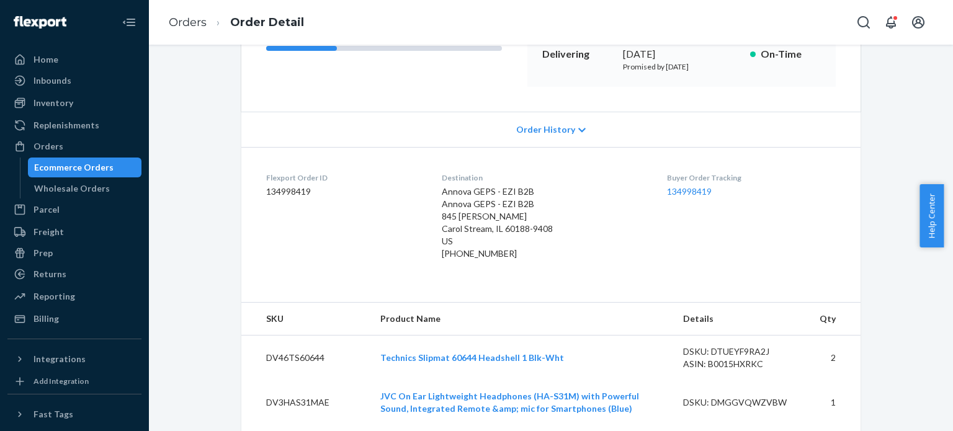
scroll to position [0, 0]
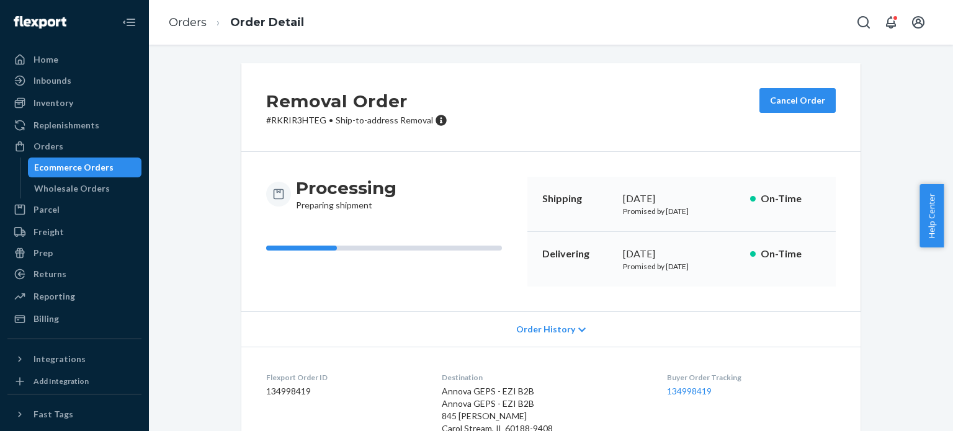
click at [295, 378] on dt "Flexport Order ID" at bounding box center [344, 377] width 156 height 11
click at [279, 390] on dd "134998419" at bounding box center [344, 391] width 156 height 12
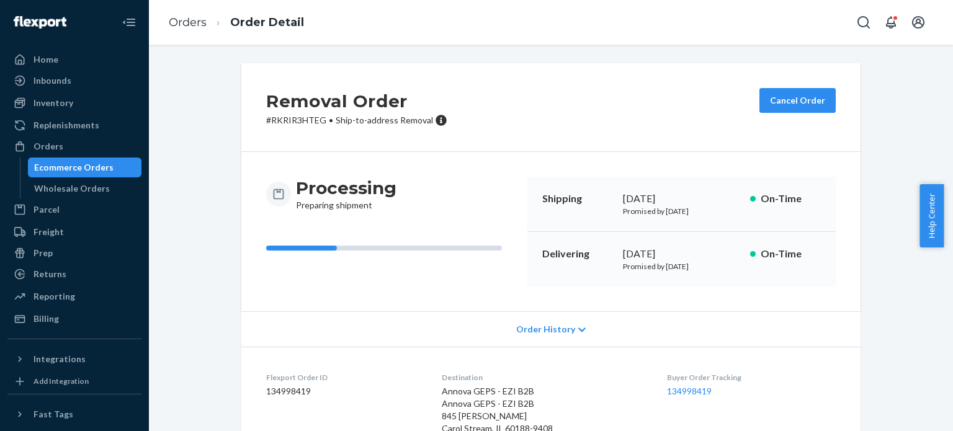
click at [339, 106] on h2 "Removal Order" at bounding box center [356, 101] width 181 height 26
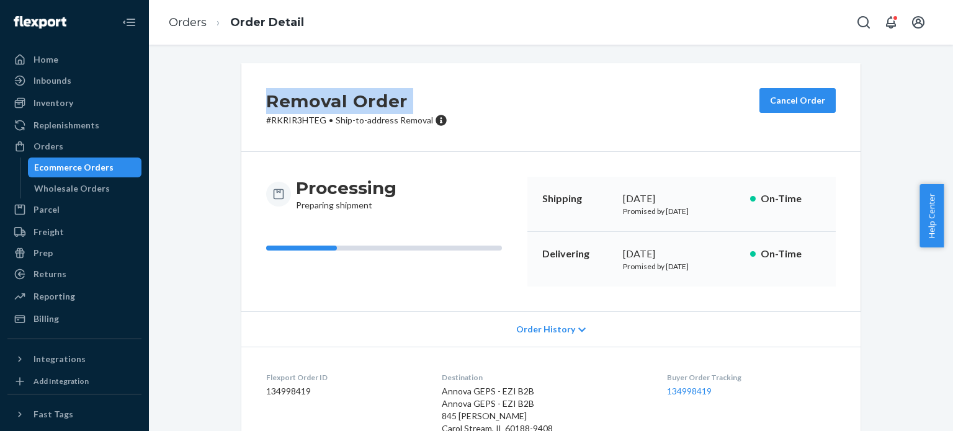
click at [339, 106] on h2 "Removal Order" at bounding box center [356, 101] width 181 height 26
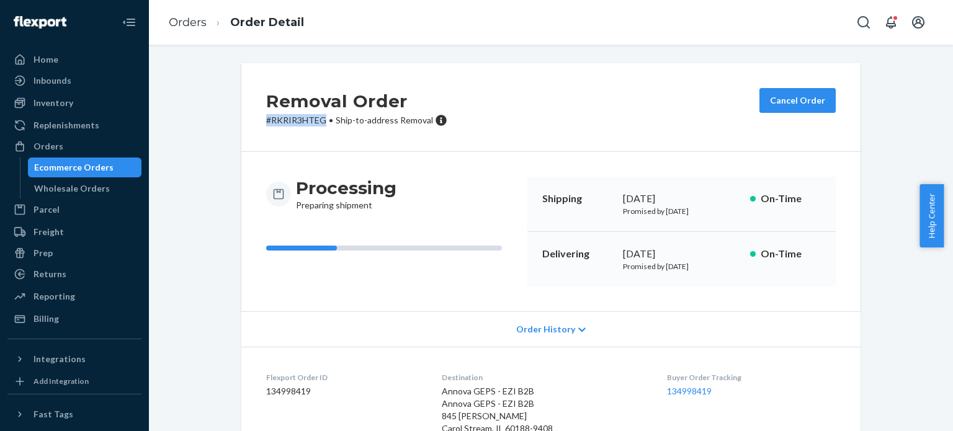
drag, startPoint x: 319, startPoint y: 121, endPoint x: 243, endPoint y: 123, distance: 75.7
click at [243, 123] on div "Removal Order # RKRIR3HTEG • Ship-to-address Removal Cancel Order" at bounding box center [550, 107] width 619 height 89
click at [702, 273] on div "Delivering August 27, 2025 Promised by September 23, 2025 On-Time" at bounding box center [681, 259] width 308 height 55
